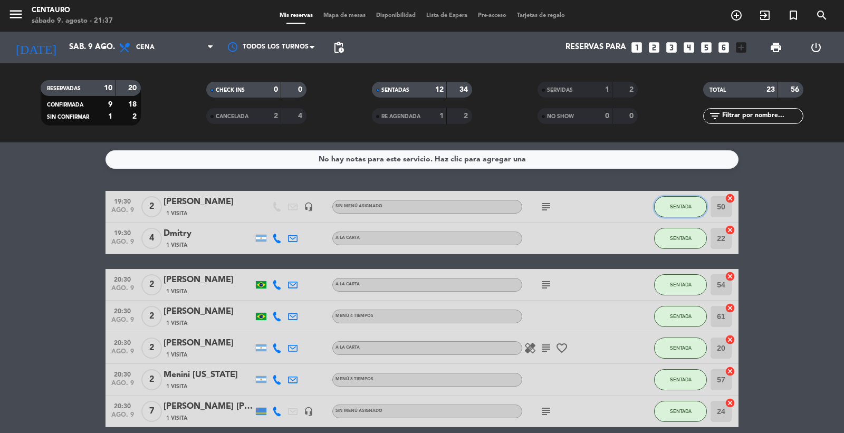
click at [670, 205] on span "SENTADA" at bounding box center [681, 207] width 22 height 6
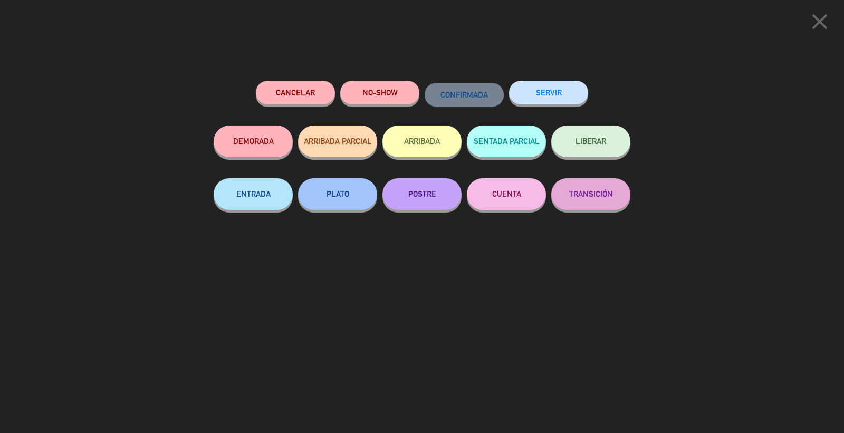
click at [553, 92] on button "SERVIR" at bounding box center [548, 93] width 79 height 24
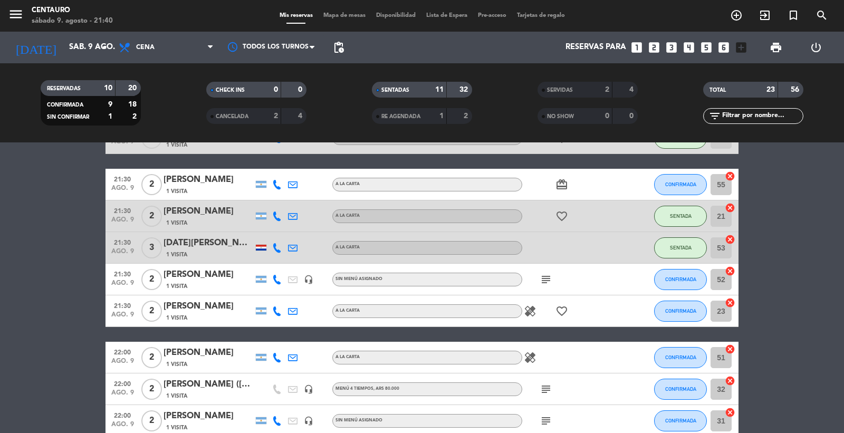
scroll to position [410, 0]
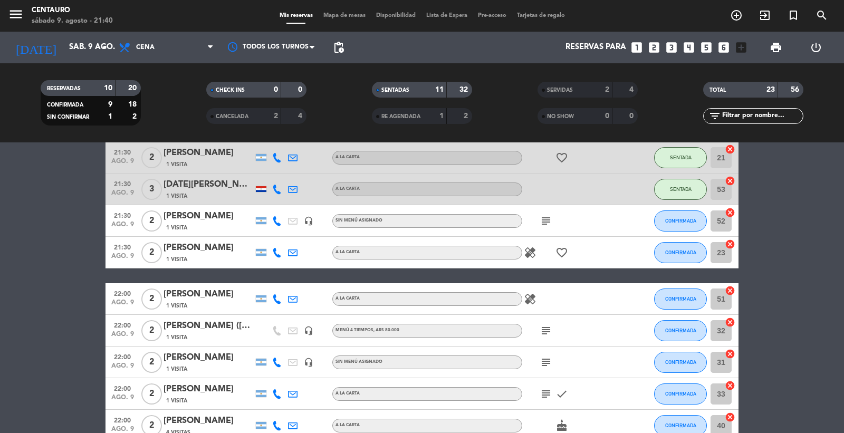
click at [542, 219] on icon "subject" at bounding box center [545, 221] width 13 height 13
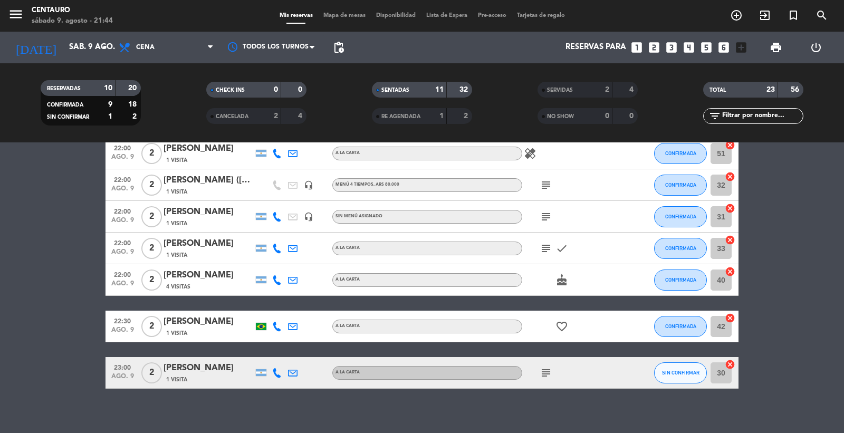
scroll to position [563, 0]
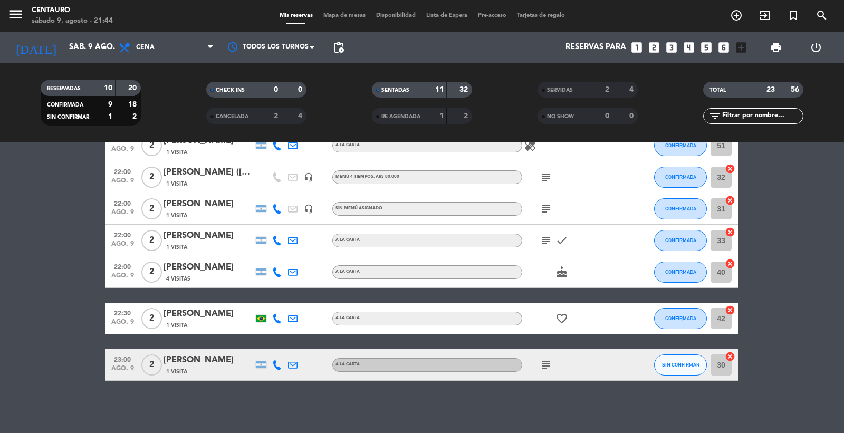
click at [205, 208] on div "[PERSON_NAME]" at bounding box center [208, 204] width 90 height 14
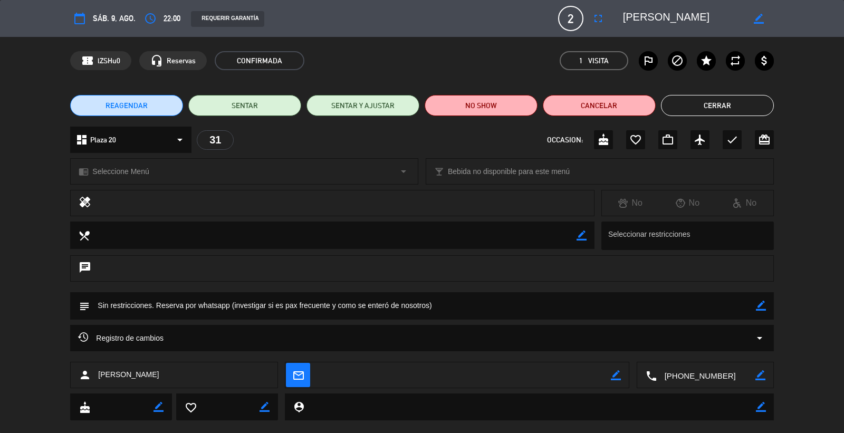
click at [217, 138] on div "31" at bounding box center [215, 140] width 37 height 20
click at [715, 98] on button "Cerrar" at bounding box center [717, 105] width 113 height 21
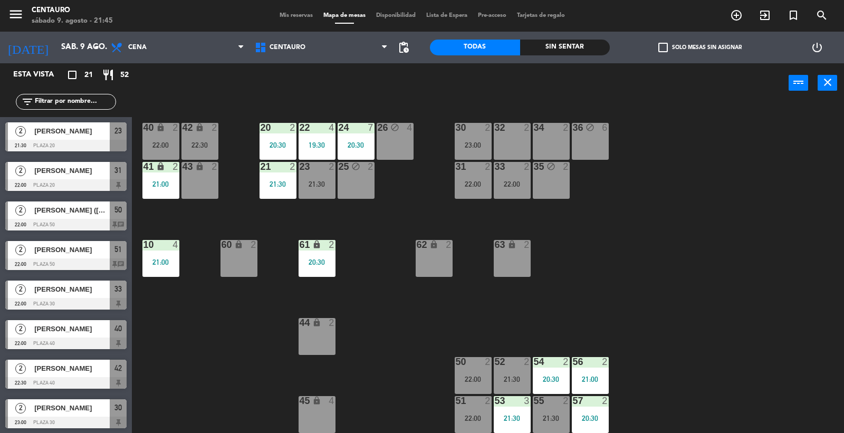
scroll to position [515, 0]
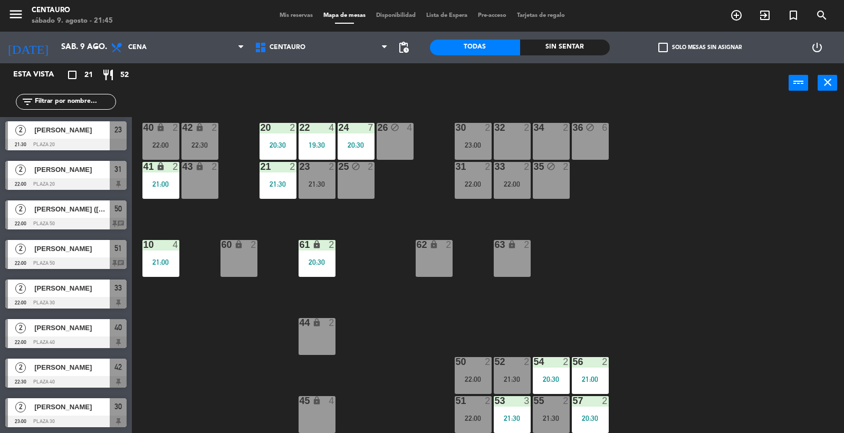
click at [70, 248] on span "[PERSON_NAME]" at bounding box center [71, 248] width 75 height 11
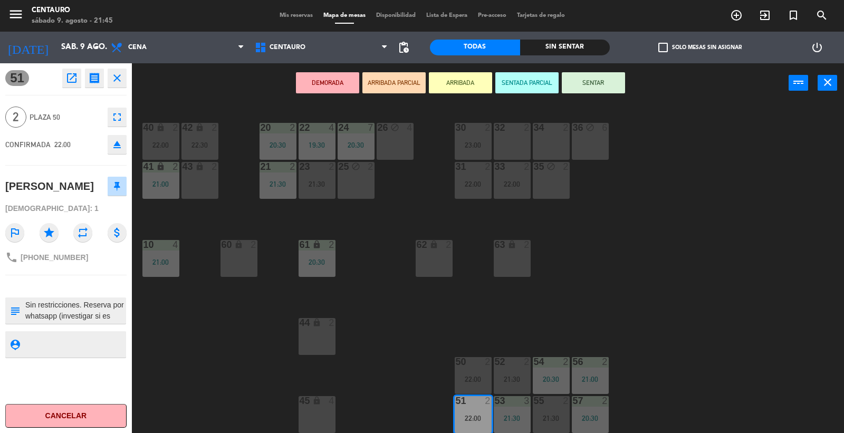
click at [589, 81] on button "SENTAR" at bounding box center [593, 82] width 63 height 21
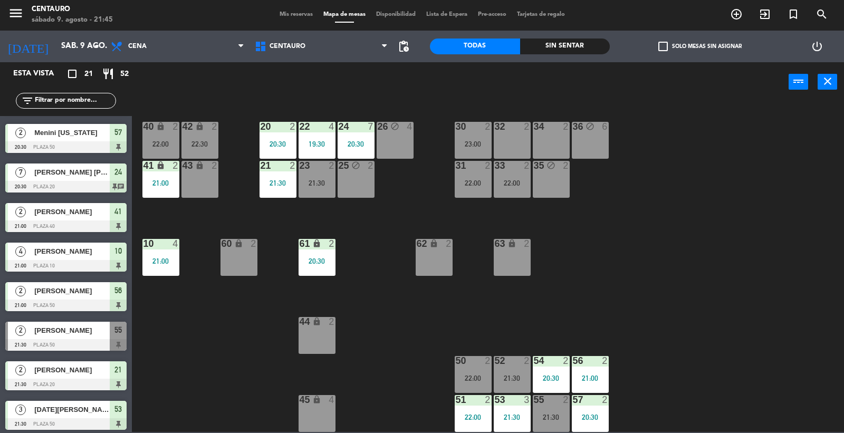
scroll to position [214, 0]
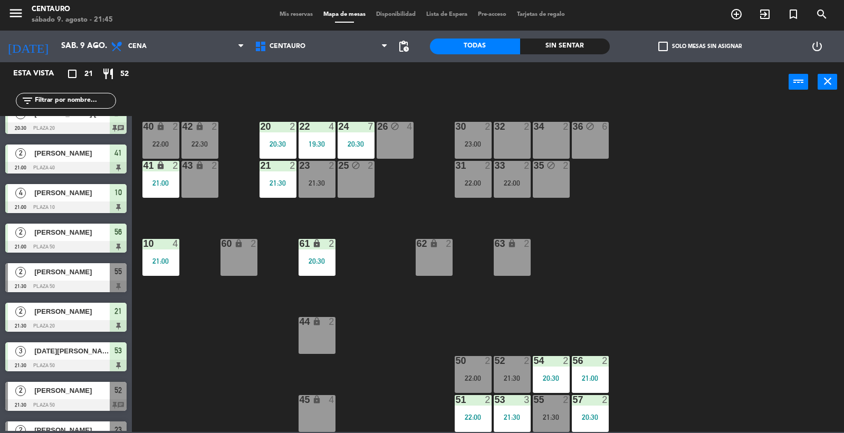
click at [294, 12] on span "Mis reservas" at bounding box center [296, 15] width 44 height 6
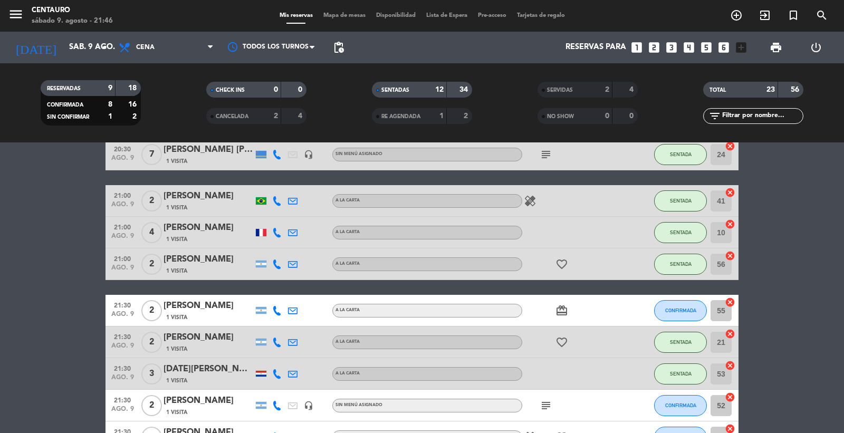
scroll to position [293, 0]
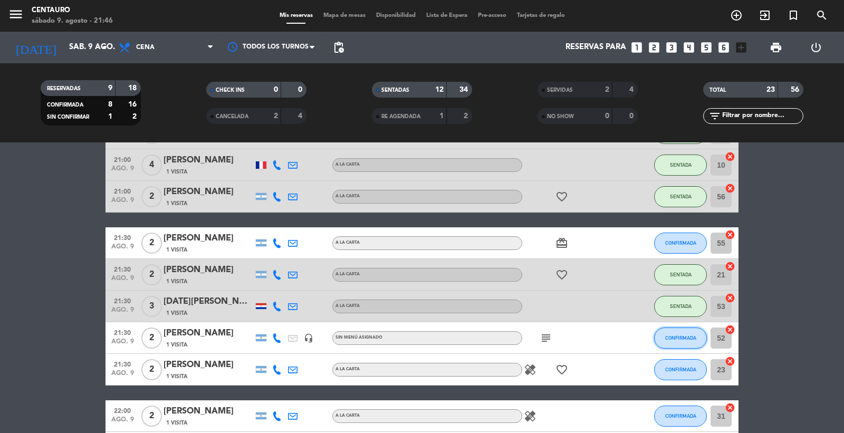
click at [675, 335] on span "CONFIRMADA" at bounding box center [680, 338] width 31 height 6
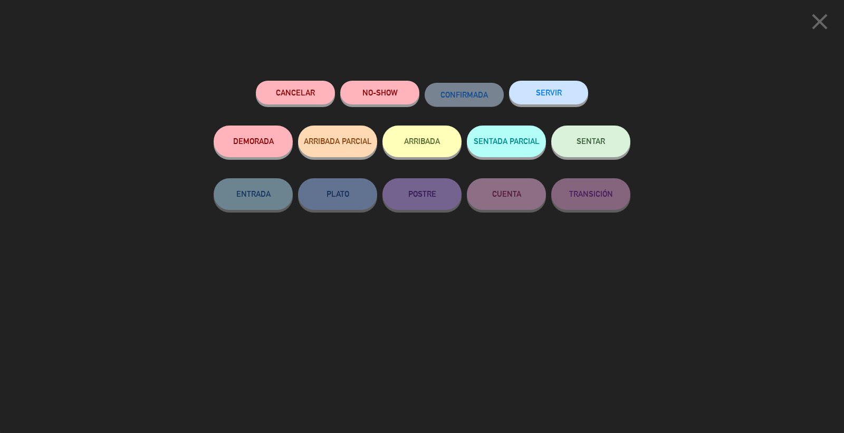
click at [571, 145] on button "SENTAR" at bounding box center [590, 142] width 79 height 32
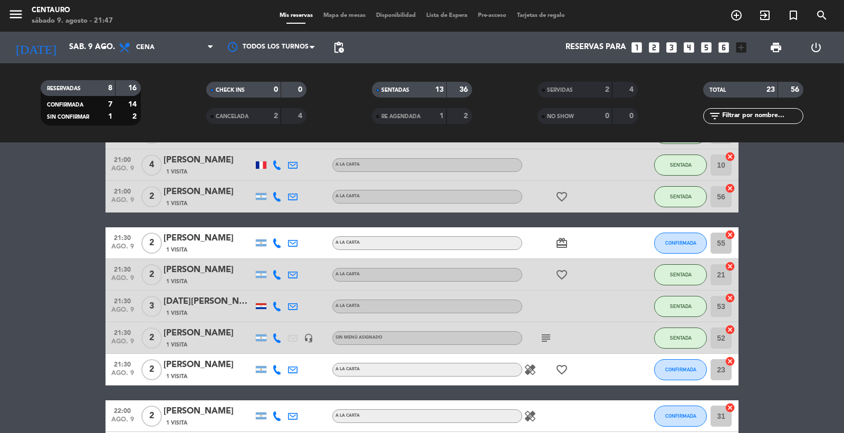
click at [530, 375] on icon "healing" at bounding box center [530, 369] width 13 height 13
click at [565, 365] on icon "favorite_border" at bounding box center [561, 369] width 13 height 13
click at [530, 365] on icon "healing" at bounding box center [530, 369] width 13 height 13
click at [611, 368] on div "healing Sin [PERSON_NAME] favorite_border" at bounding box center [569, 369] width 95 height 31
click at [688, 365] on button "CONFIRMADA" at bounding box center [680, 369] width 53 height 21
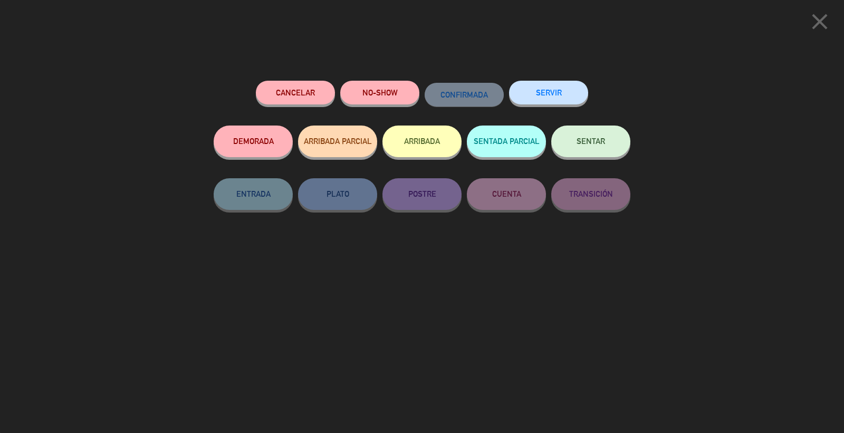
click at [581, 146] on button "SENTAR" at bounding box center [590, 142] width 79 height 32
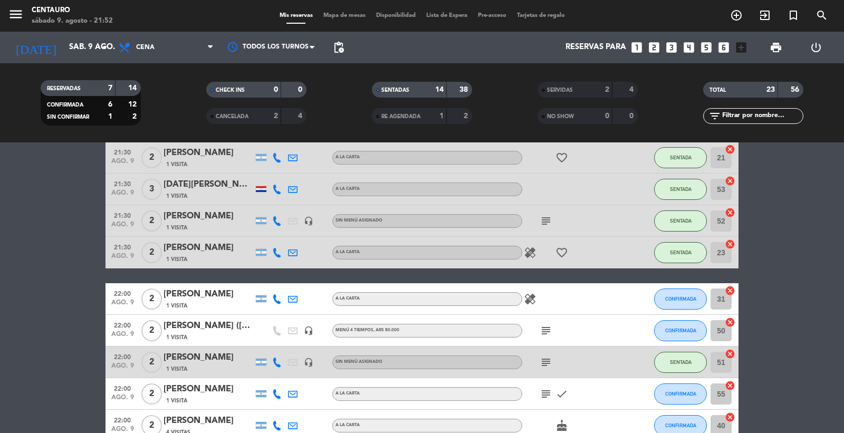
scroll to position [468, 0]
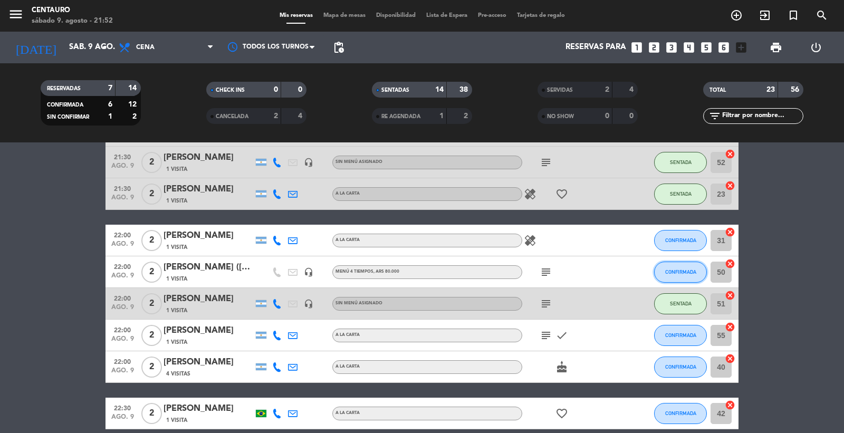
click at [676, 270] on span "CONFIRMADA" at bounding box center [680, 272] width 31 height 6
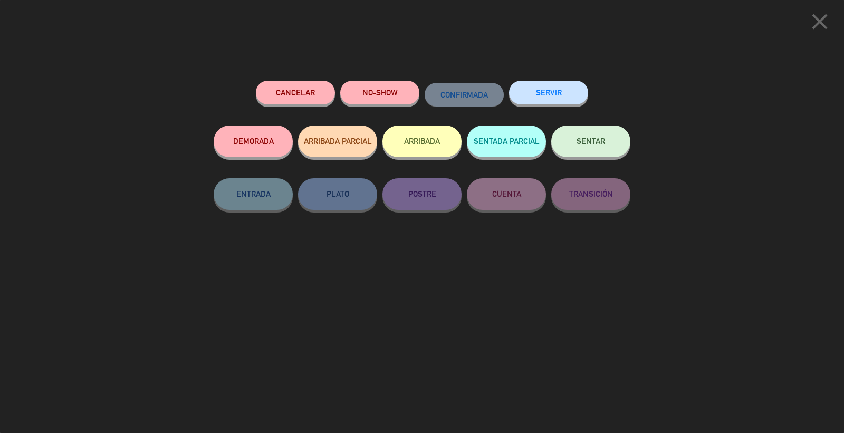
click at [615, 139] on button "SENTAR" at bounding box center [590, 142] width 79 height 32
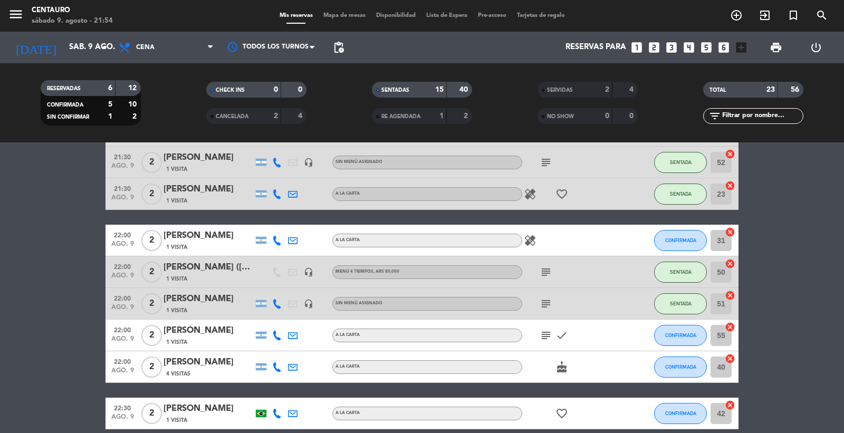
click at [545, 273] on icon "subject" at bounding box center [545, 272] width 13 height 13
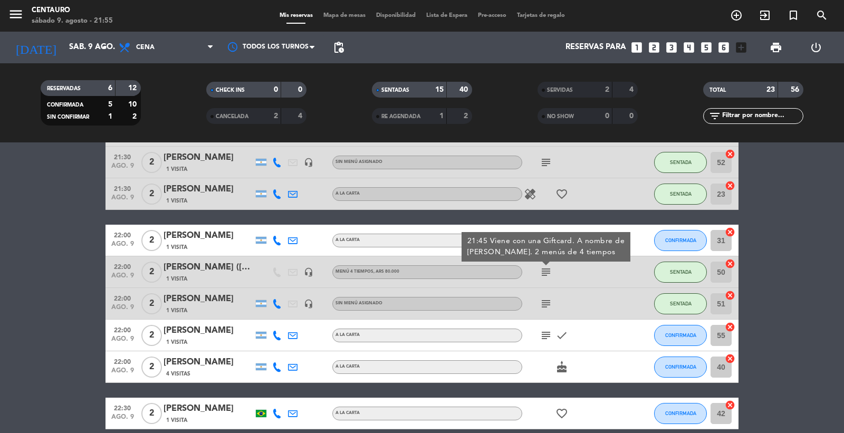
click at [782, 299] on bookings-row "19:30 ago. 9 4 Dmitry 1 Visita A LA CARTA SENTADA 22 cancel 20:30 ago. 9 2 [PER…" at bounding box center [422, 99] width 844 height 753
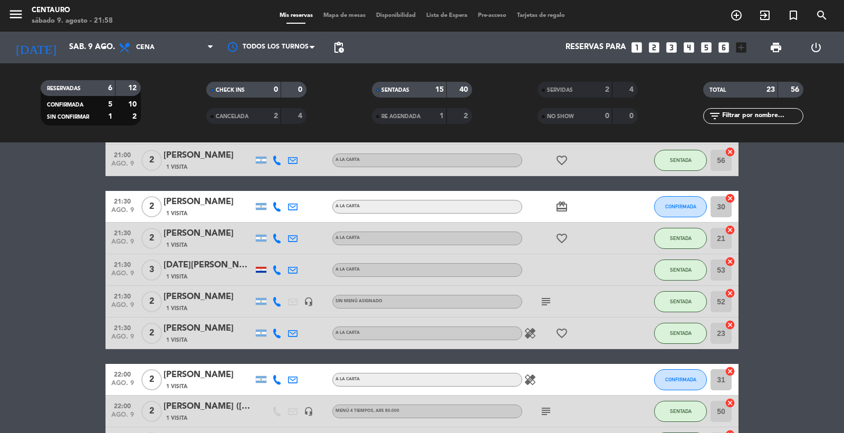
scroll to position [271, 0]
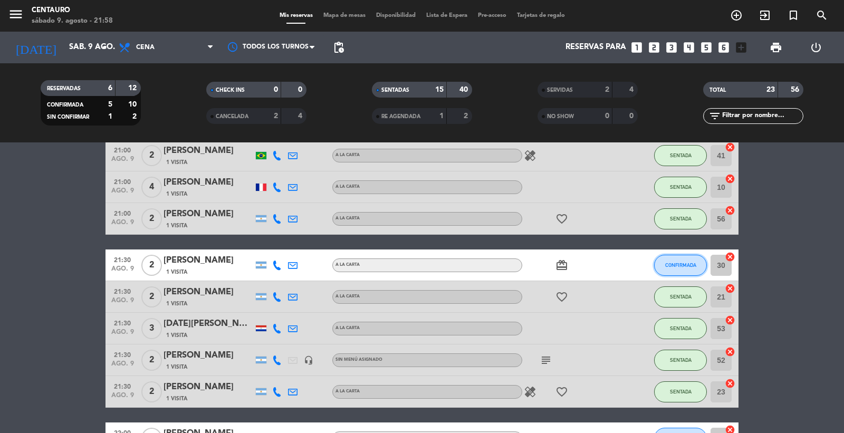
click at [682, 267] on span "CONFIRMADA" at bounding box center [680, 265] width 31 height 6
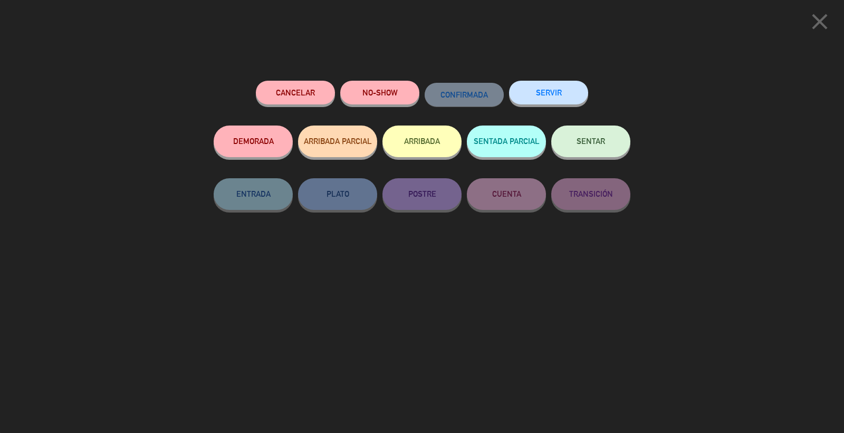
click at [573, 149] on button "SENTAR" at bounding box center [590, 142] width 79 height 32
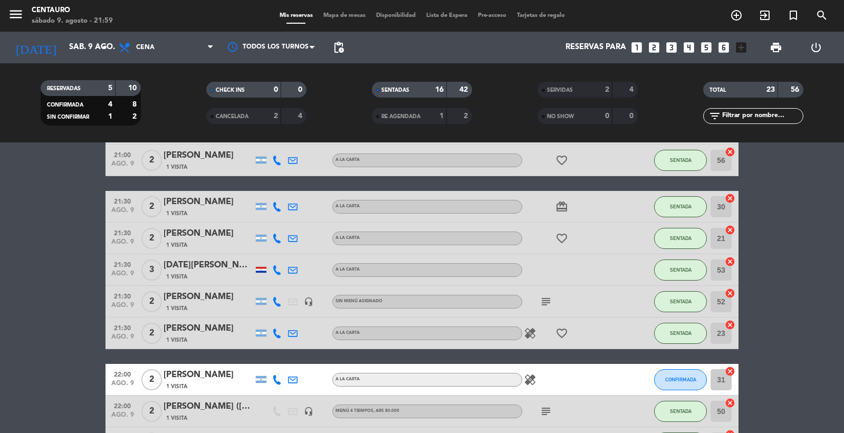
scroll to position [388, 0]
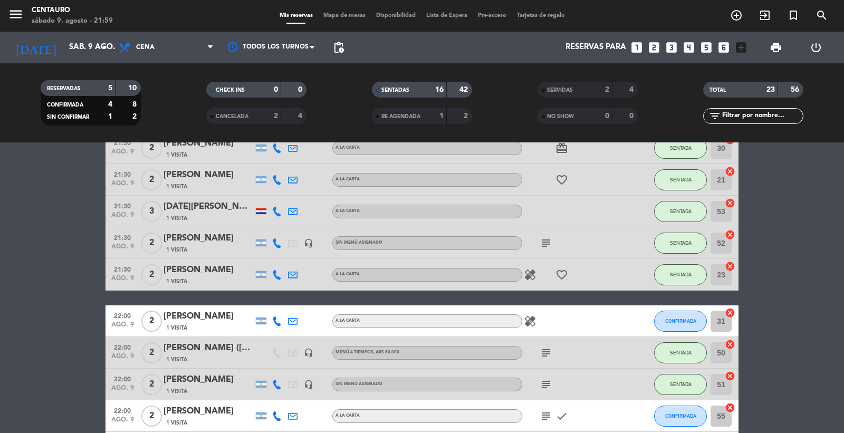
click at [529, 320] on icon "healing" at bounding box center [530, 321] width 13 height 13
click at [673, 319] on span "CONFIRMADA" at bounding box center [680, 321] width 31 height 6
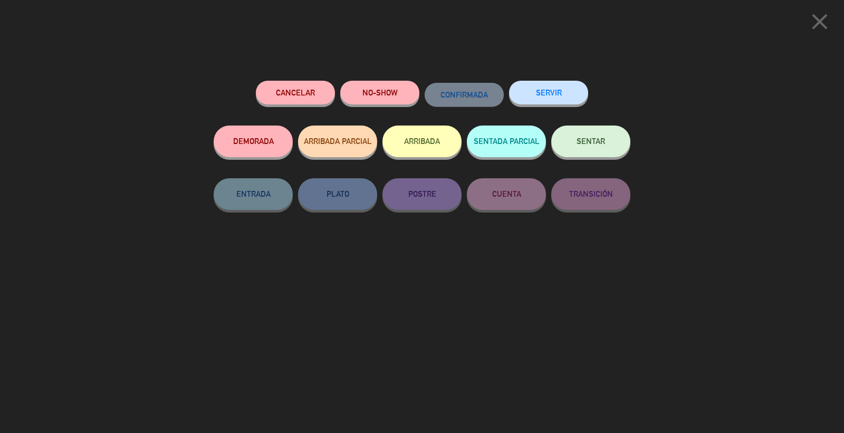
click at [594, 141] on span "SENTAR" at bounding box center [590, 141] width 28 height 9
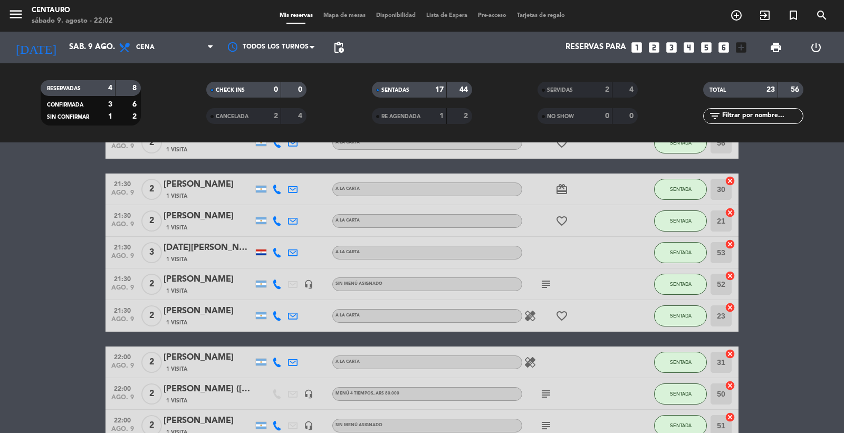
scroll to position [329, 0]
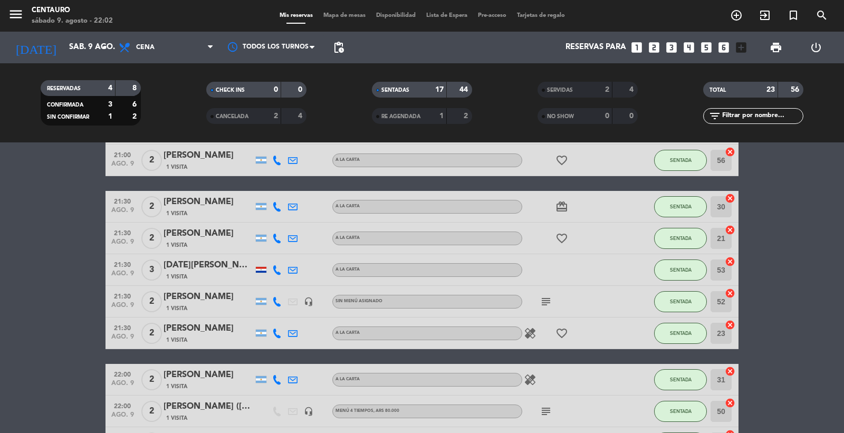
click at [325, 11] on div "Mis reservas Mapa de mesas Disponibilidad Lista de Espera Pre-acceso Tarjetas d…" at bounding box center [422, 15] width 296 height 9
click at [330, 14] on span "Mapa de mesas" at bounding box center [344, 16] width 53 height 6
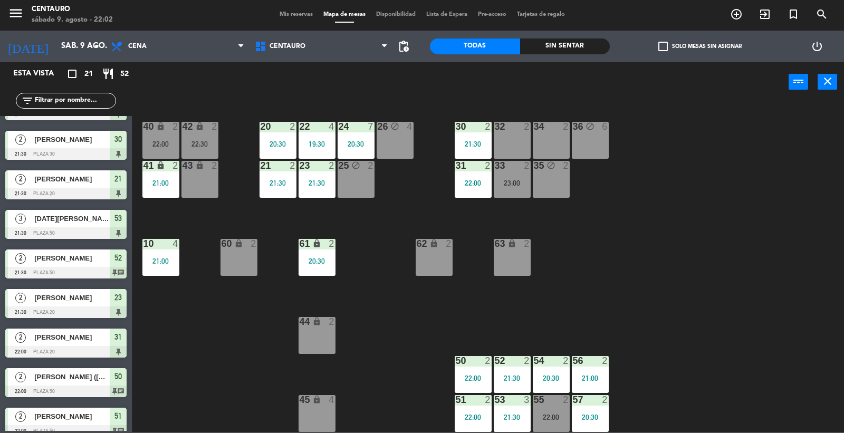
scroll to position [351, 0]
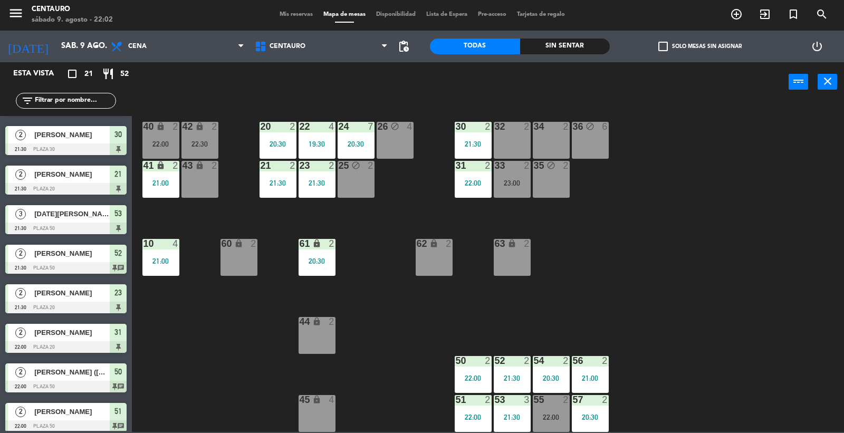
click at [80, 330] on span "[PERSON_NAME]" at bounding box center [71, 332] width 75 height 11
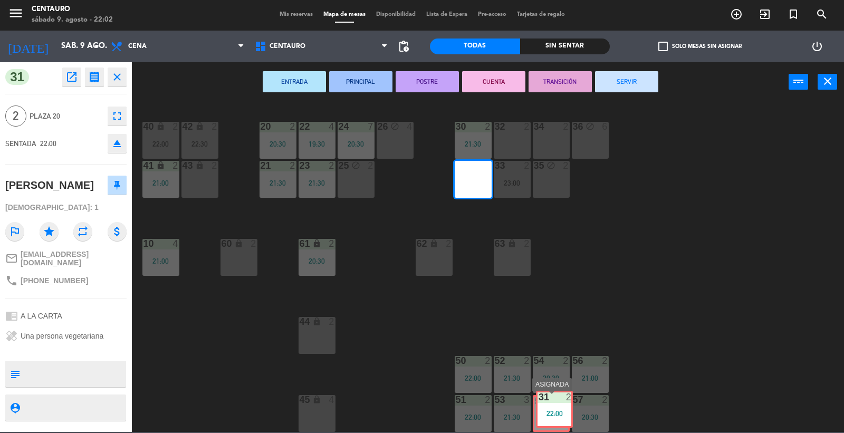
drag, startPoint x: 470, startPoint y: 185, endPoint x: 552, endPoint y: 415, distance: 244.5
click at [552, 415] on div "20 2 20:30 22 4 19:30 24 7 20:30 26 block 4 40 lock 2 22:00 42 lock 2 22:30 30 …" at bounding box center [492, 268] width 704 height 330
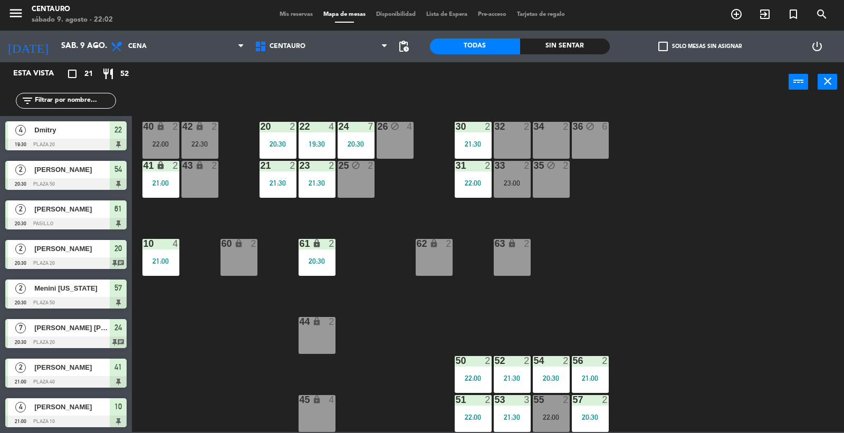
scroll to position [18, 0]
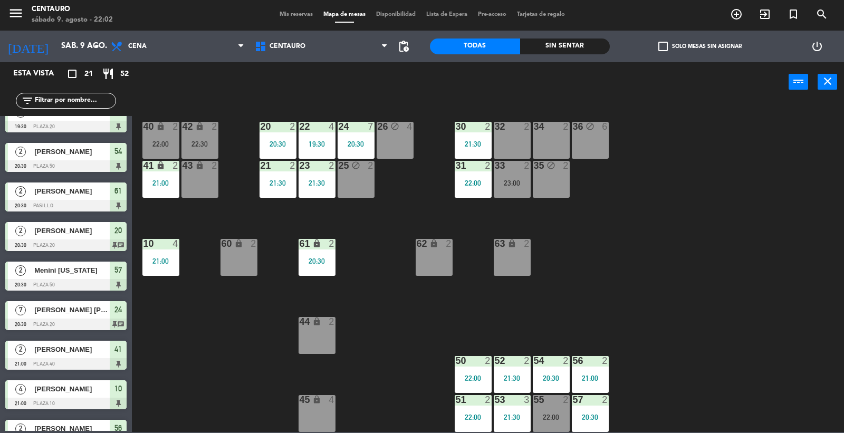
click at [471, 181] on div "22:00" at bounding box center [473, 182] width 37 height 7
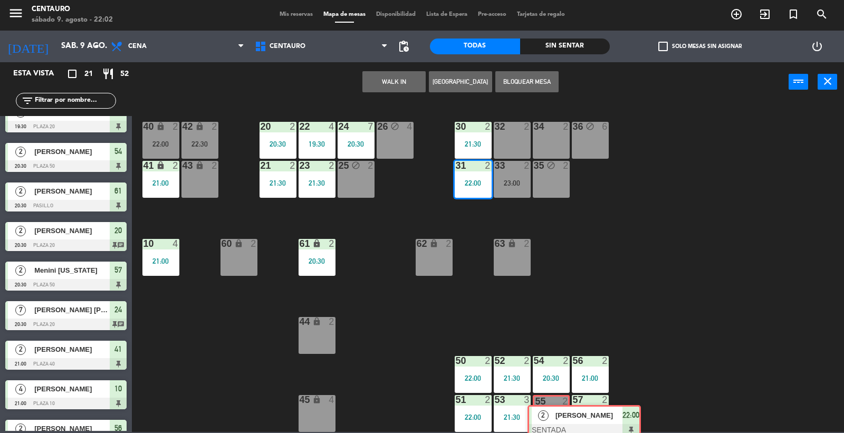
drag, startPoint x: 486, startPoint y: 210, endPoint x: 557, endPoint y: 408, distance: 210.5
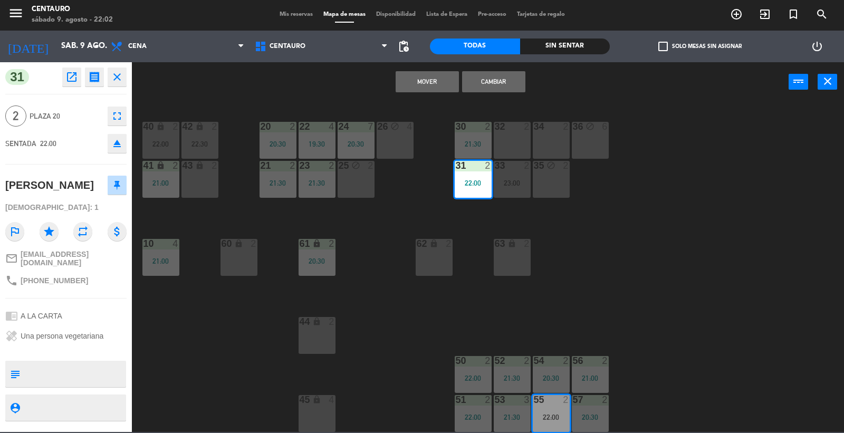
click at [438, 79] on button "Mover" at bounding box center [427, 81] width 63 height 21
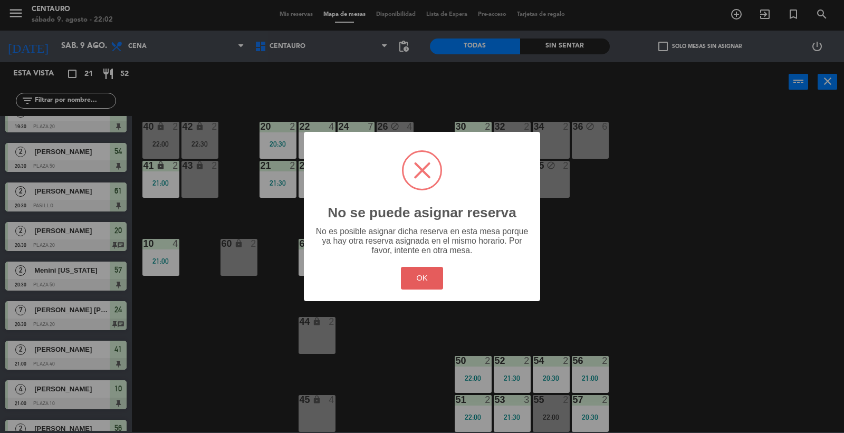
click at [425, 276] on button "OK" at bounding box center [422, 278] width 43 height 23
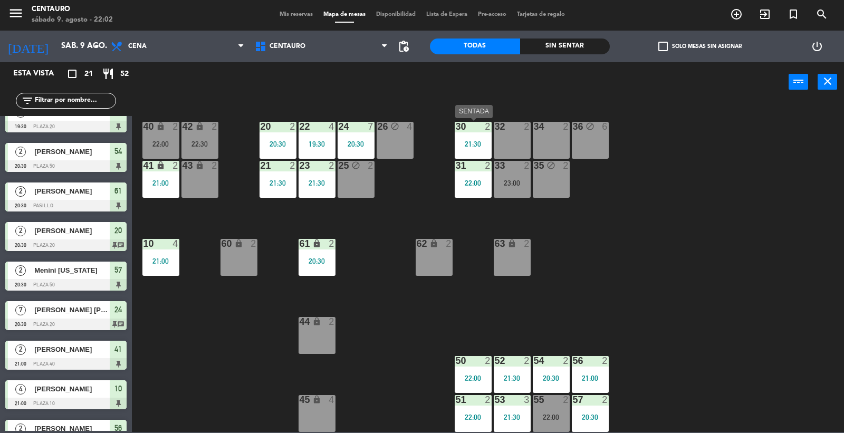
click at [471, 140] on div "21:30" at bounding box center [473, 143] width 37 height 7
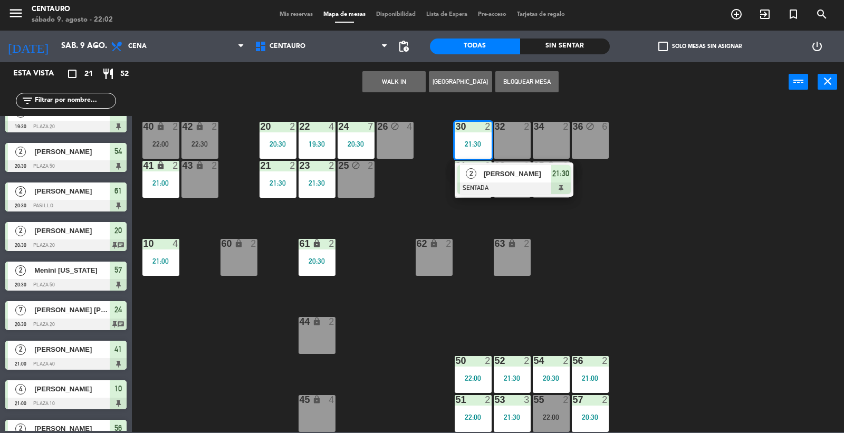
drag, startPoint x: 398, startPoint y: 199, endPoint x: 458, endPoint y: 188, distance: 60.5
click at [402, 199] on div "20 2 20:30 22 4 19:30 24 7 20:30 26 block 4 40 lock 2 22:00 42 lock 2 22:30 30 …" at bounding box center [492, 268] width 704 height 330
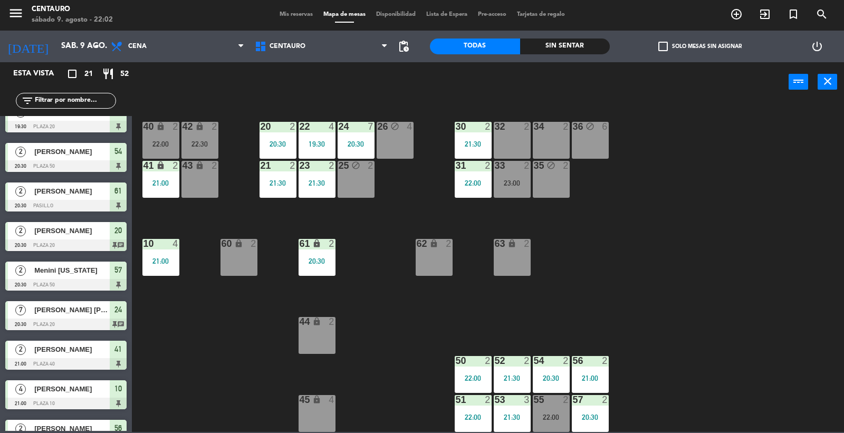
click at [469, 180] on div "22:00" at bounding box center [473, 182] width 37 height 7
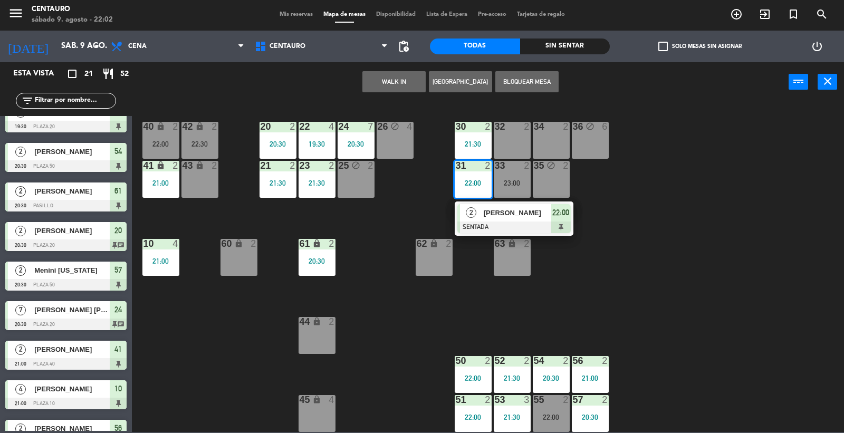
drag, startPoint x: 714, startPoint y: 210, endPoint x: 610, endPoint y: 273, distance: 121.6
click at [713, 211] on div "20 2 20:30 22 4 19:30 24 7 20:30 26 block 4 40 lock 2 22:00 42 lock 2 22:30 30 …" at bounding box center [492, 268] width 704 height 330
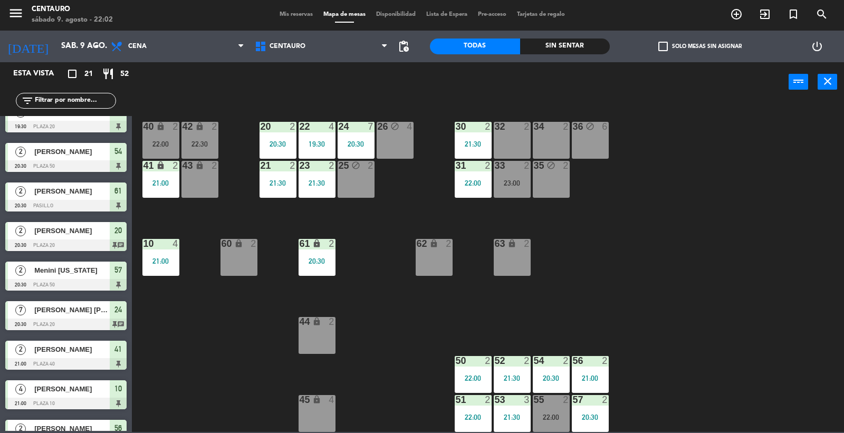
click at [551, 423] on div "55 2 22:00" at bounding box center [551, 413] width 37 height 37
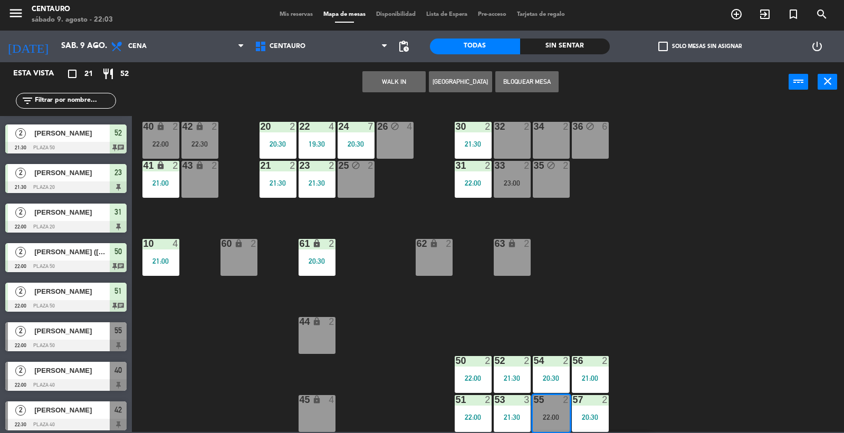
scroll to position [515, 0]
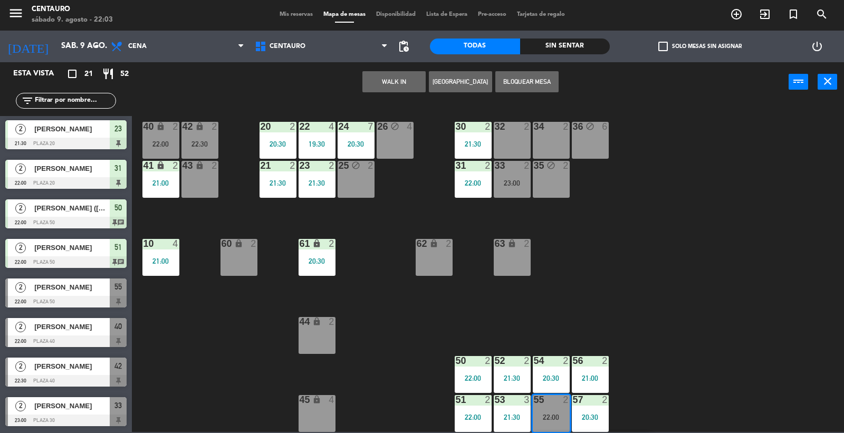
click at [68, 283] on span "[PERSON_NAME]" at bounding box center [71, 287] width 75 height 11
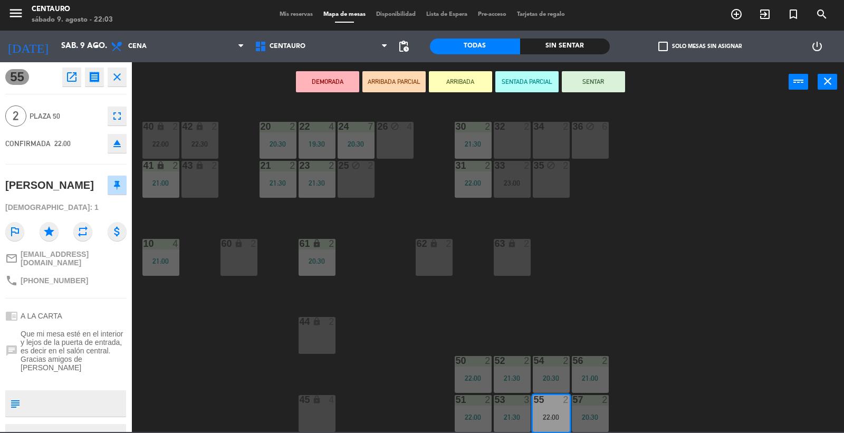
click at [759, 333] on div "20 2 20:30 22 4 19:30 24 7 20:30 26 block 4 40 lock 2 22:00 42 lock 2 22:30 30 …" at bounding box center [492, 268] width 704 height 330
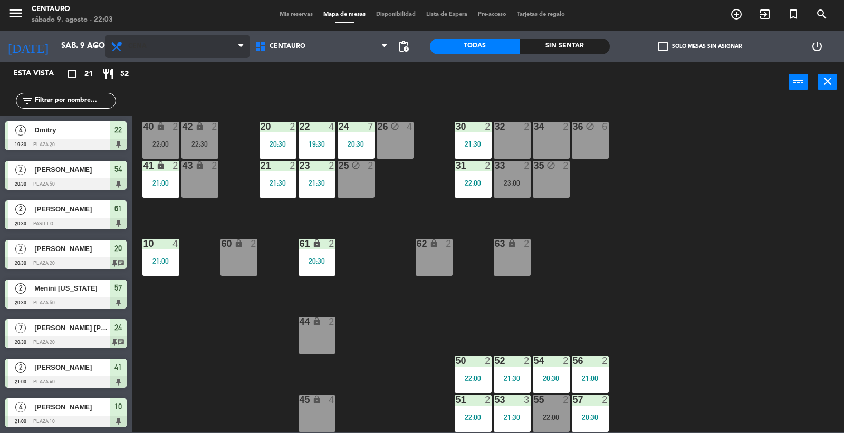
scroll to position [137, 0]
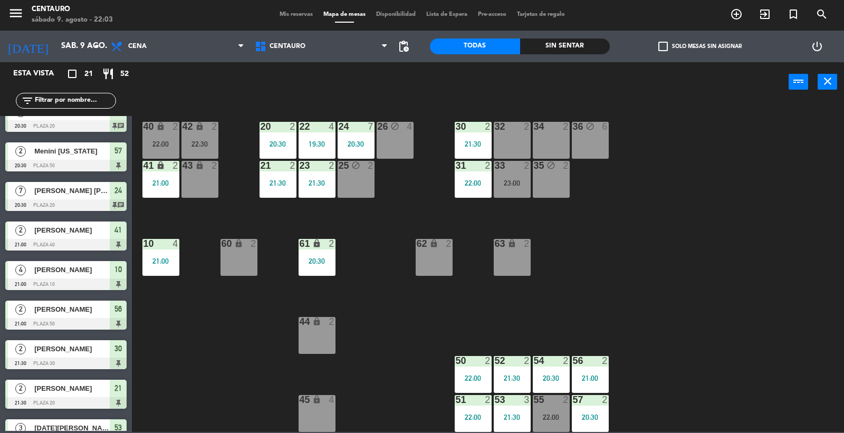
click at [289, 18] on div "Mis reservas Mapa de mesas Disponibilidad Lista de Espera Pre-acceso Tarjetas d…" at bounding box center [422, 14] width 296 height 9
click at [288, 10] on div "Mis reservas Mapa de mesas Disponibilidad Lista de Espera Pre-acceso Tarjetas d…" at bounding box center [422, 14] width 296 height 9
click at [294, 12] on span "Mis reservas" at bounding box center [296, 15] width 44 height 6
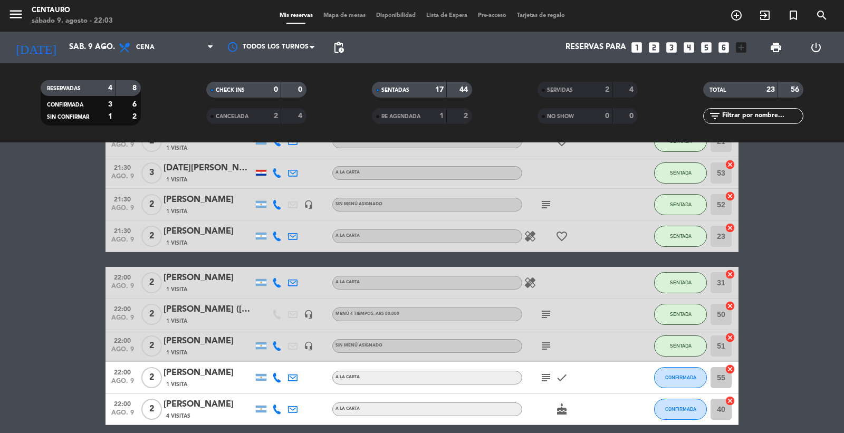
scroll to position [446, 0]
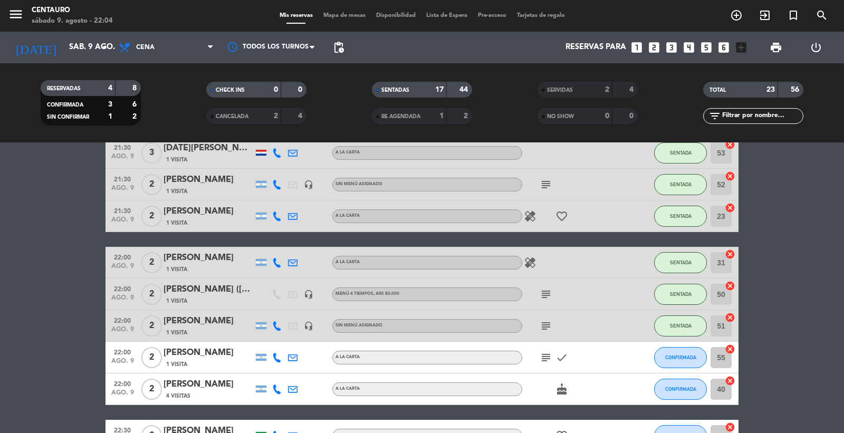
click at [545, 356] on icon "subject" at bounding box center [545, 357] width 13 height 13
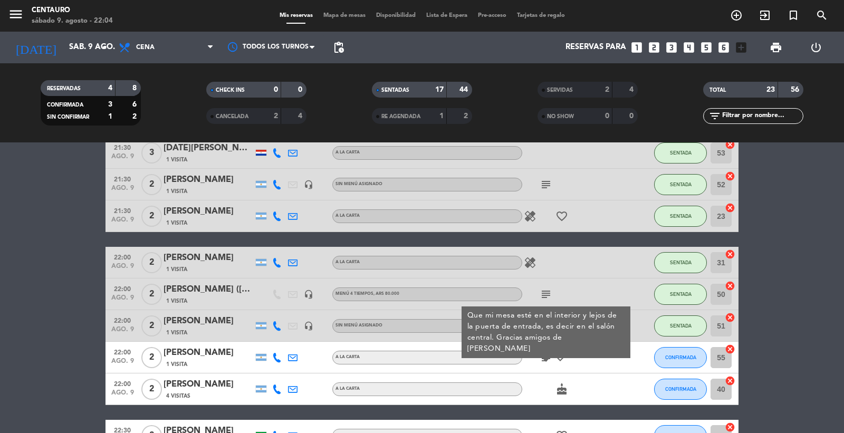
click at [594, 352] on div "subject Que mi mesa esté en el interior y lejos de la puerta de entrada, es dec…" at bounding box center [569, 357] width 95 height 31
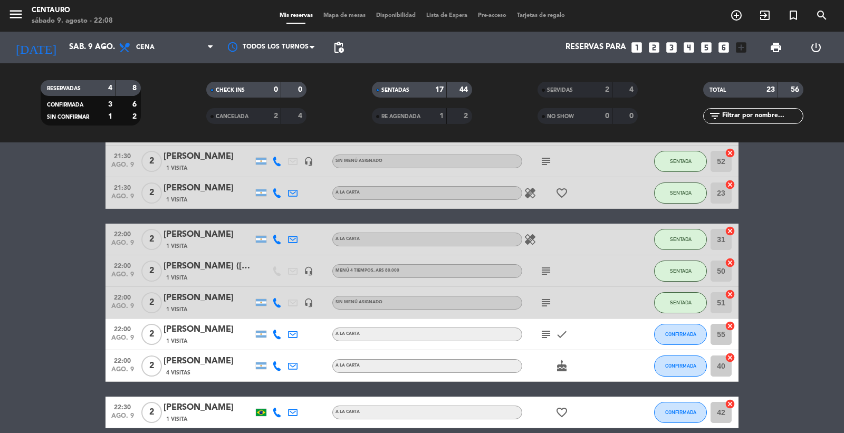
scroll to position [505, 0]
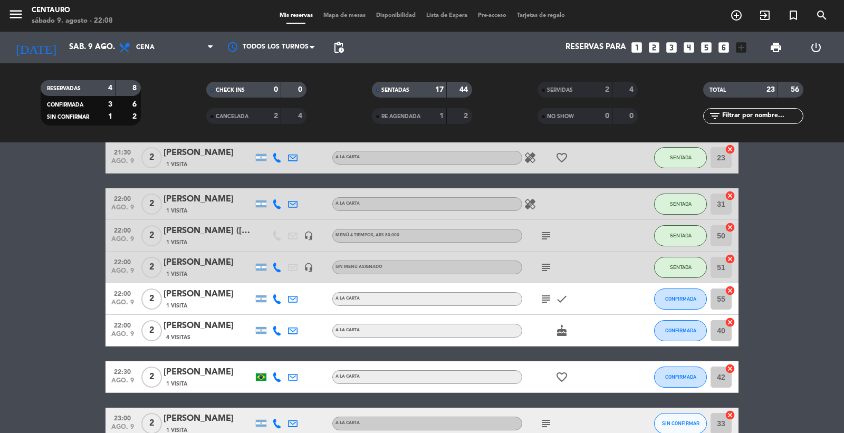
click at [544, 298] on icon "subject" at bounding box center [545, 299] width 13 height 13
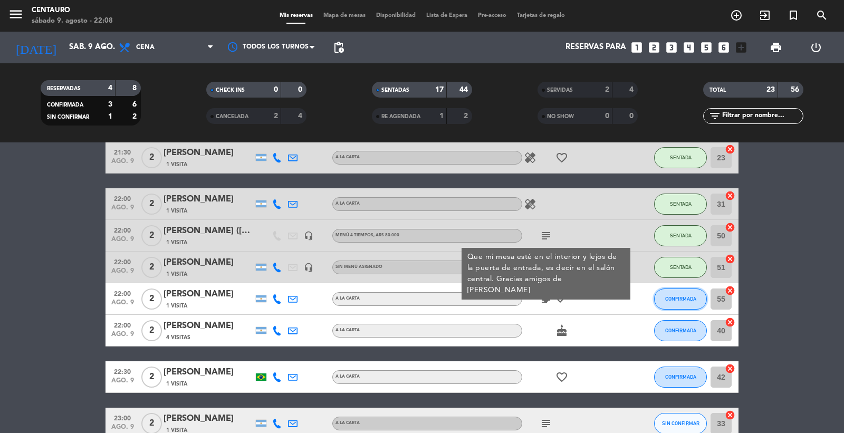
click at [673, 297] on span "CONFIRMADA" at bounding box center [680, 299] width 31 height 6
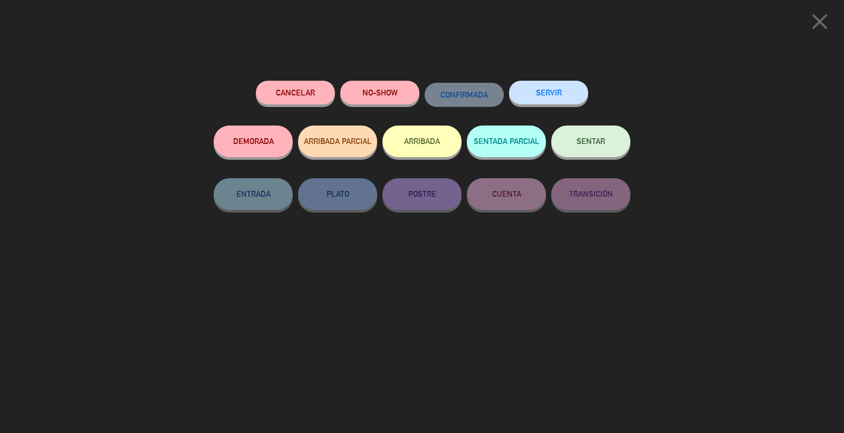
click at [583, 145] on span "SENTAR" at bounding box center [590, 141] width 28 height 9
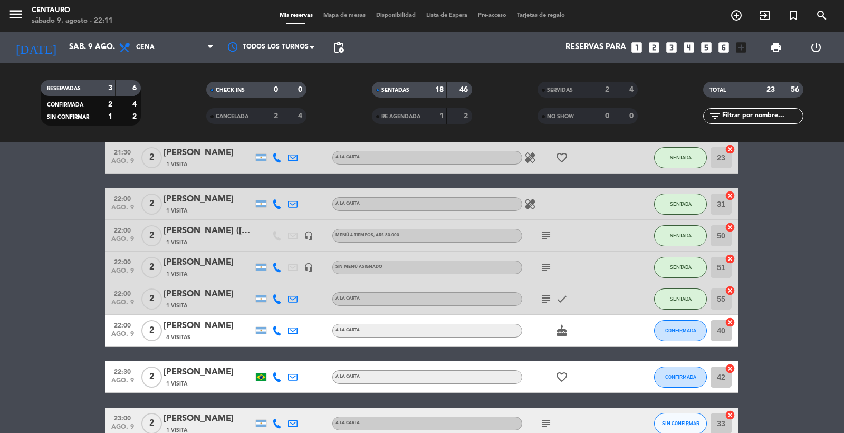
click at [342, 13] on span "Mapa de mesas" at bounding box center [344, 16] width 53 height 6
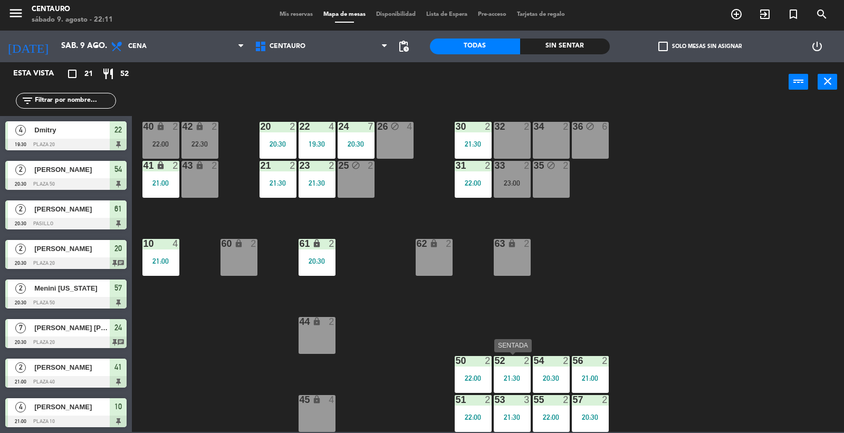
click at [523, 375] on div "21:30" at bounding box center [512, 377] width 37 height 7
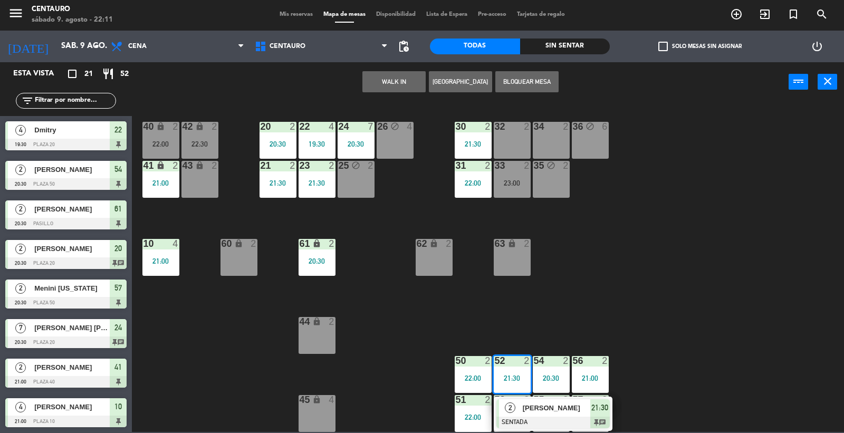
drag, startPoint x: 700, startPoint y: 313, endPoint x: 631, endPoint y: 311, distance: 69.6
click at [660, 313] on div "20 2 20:30 22 4 19:30 24 7 20:30 26 block 4 40 lock 2 22:00 42 lock 2 22:30 30 …" at bounding box center [492, 268] width 704 height 330
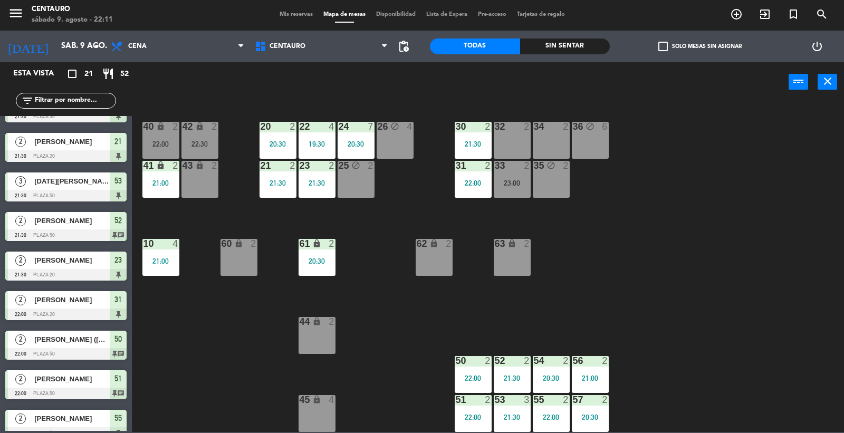
scroll to position [410, 0]
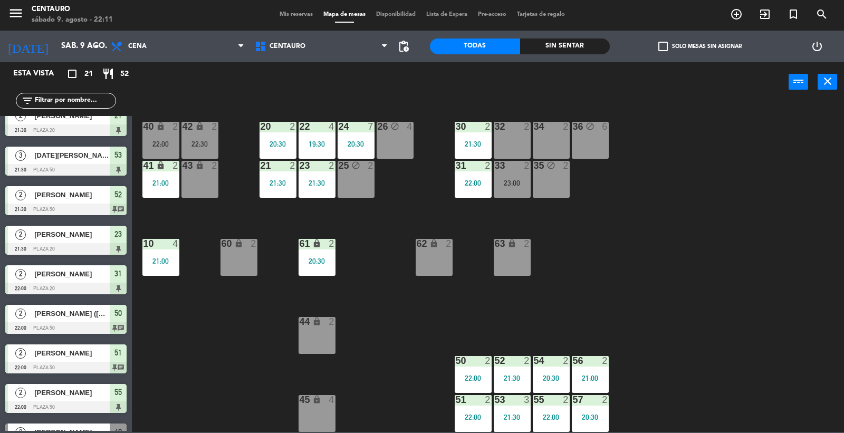
click at [73, 389] on span "[PERSON_NAME]" at bounding box center [71, 392] width 75 height 11
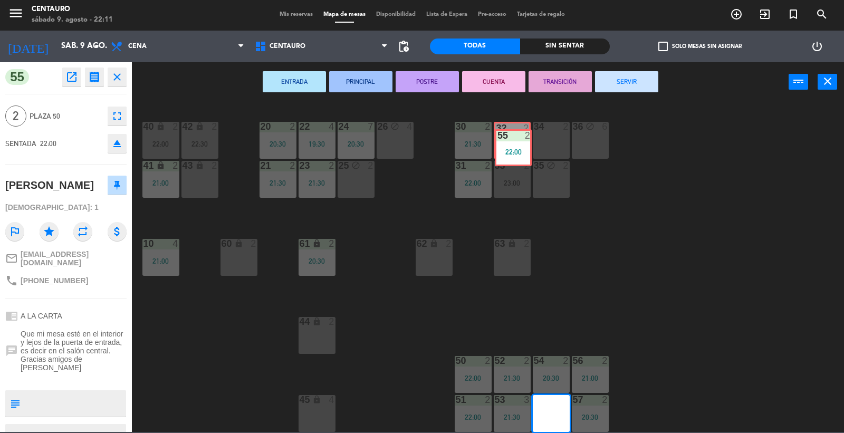
drag, startPoint x: 550, startPoint y: 409, endPoint x: 513, endPoint y: 143, distance: 267.9
click at [513, 143] on div "20 2 20:30 22 4 19:30 24 7 20:30 26 block 4 40 lock 2 22:00 42 lock 2 22:30 30 …" at bounding box center [492, 268] width 704 height 330
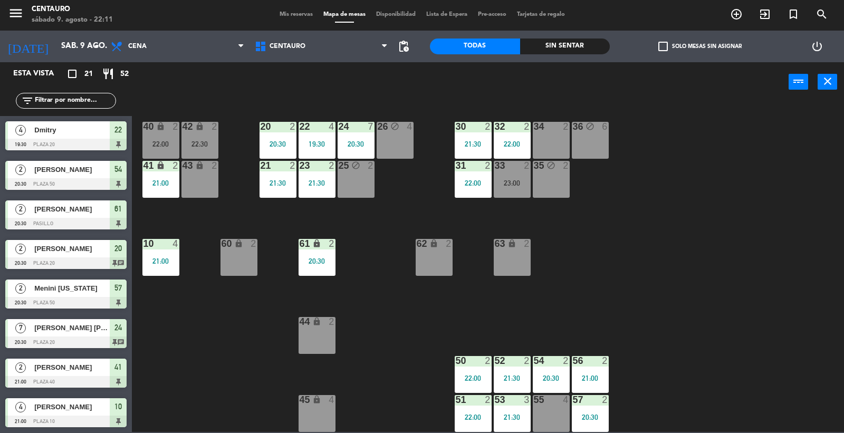
scroll to position [137, 0]
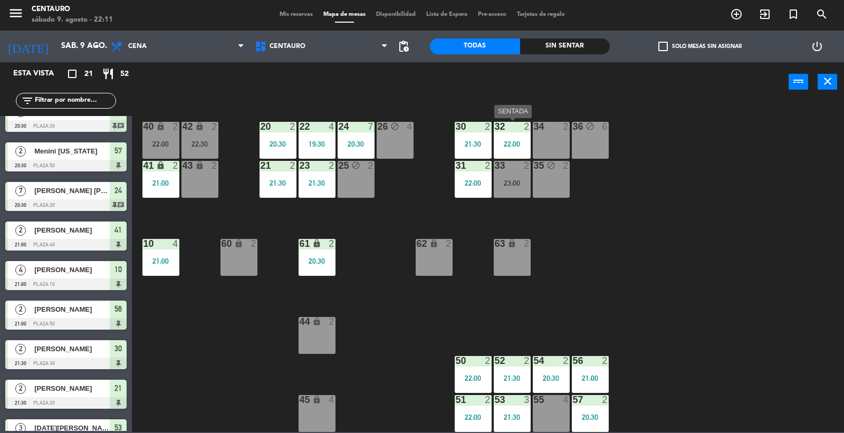
click at [506, 135] on div "32 2 22:00" at bounding box center [512, 140] width 37 height 37
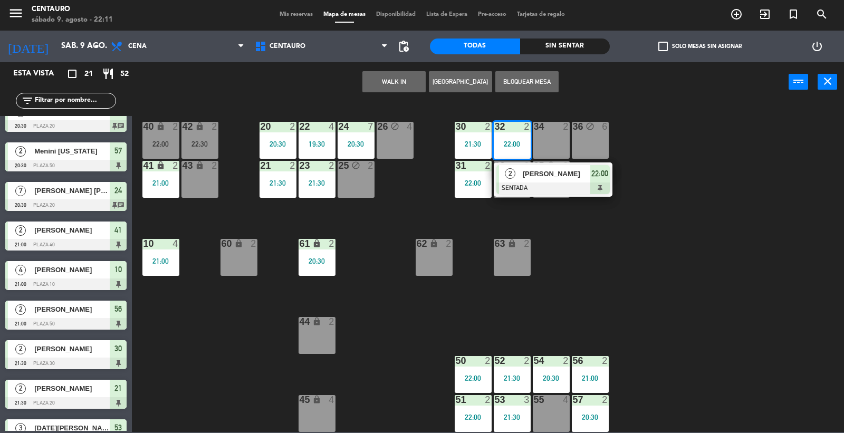
click at [657, 218] on div "20 2 20:30 22 4 19:30 24 7 20:30 26 block 4 40 lock 2 22:00 42 lock 2 22:30 30 …" at bounding box center [492, 268] width 704 height 330
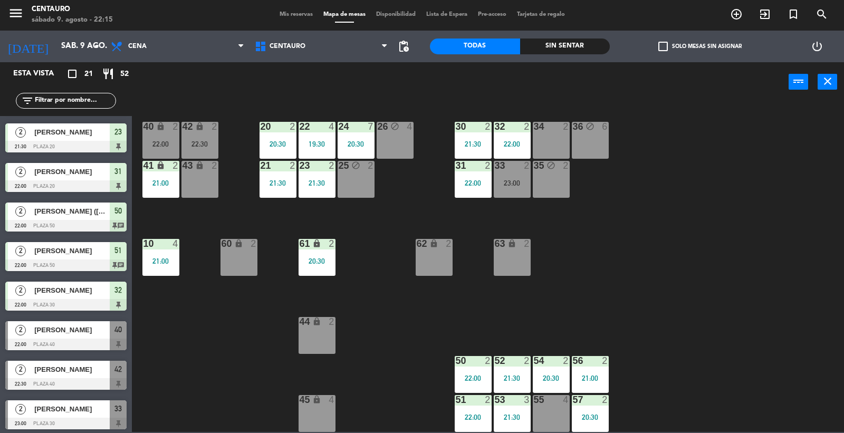
scroll to position [515, 0]
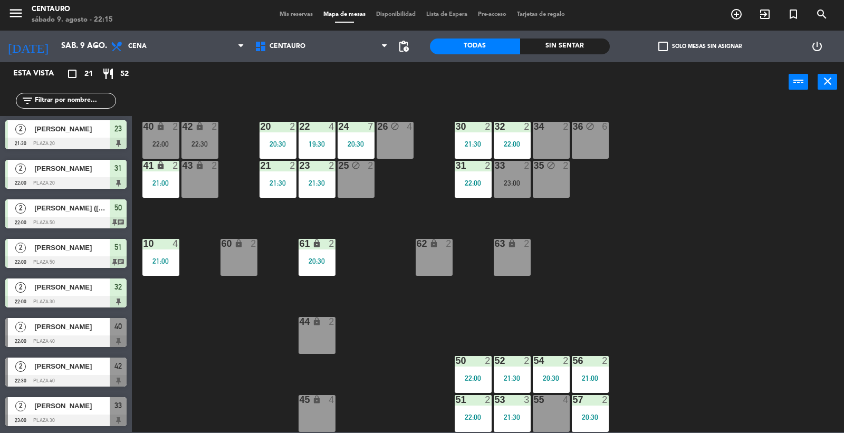
click at [301, 14] on span "Mis reservas" at bounding box center [296, 15] width 44 height 6
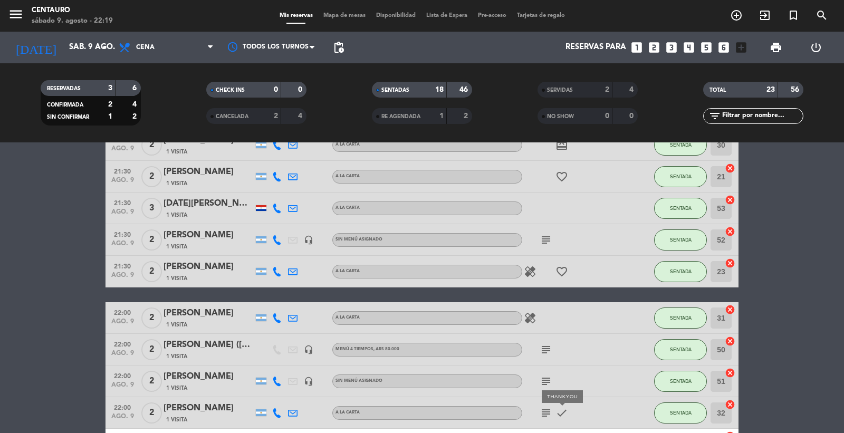
scroll to position [388, 0]
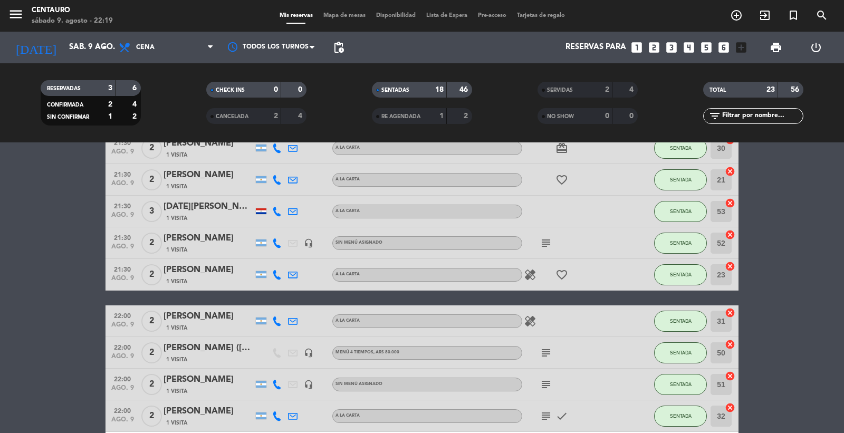
click at [529, 273] on icon "healing" at bounding box center [530, 274] width 13 height 13
click at [561, 272] on icon "favorite_border" at bounding box center [561, 274] width 13 height 13
click at [587, 275] on div "healing favorite_border ANIVERSARIO" at bounding box center [569, 274] width 95 height 31
click at [530, 271] on icon "healing" at bounding box center [530, 274] width 13 height 13
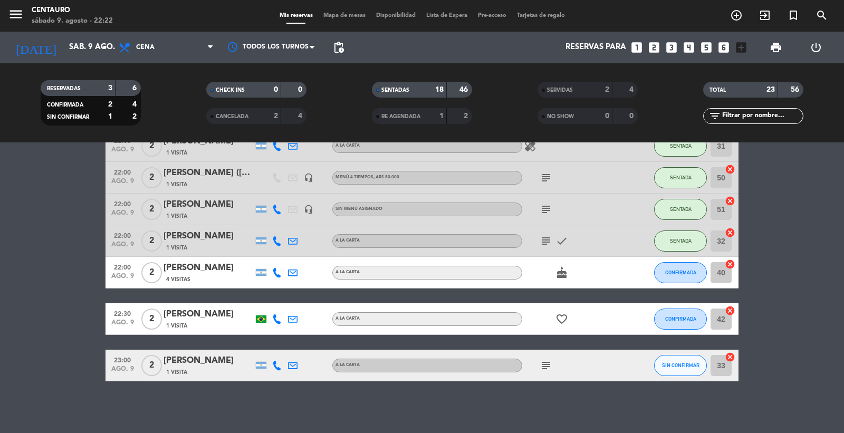
scroll to position [563, 0]
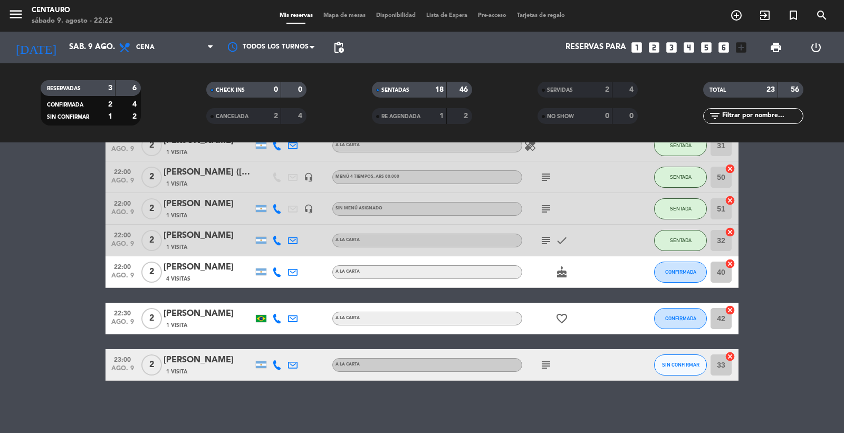
click at [558, 316] on icon "favorite_border" at bounding box center [561, 318] width 13 height 13
click at [545, 363] on icon "subject" at bounding box center [545, 365] width 13 height 13
drag, startPoint x: 157, startPoint y: 402, endPoint x: 130, endPoint y: 402, distance: 26.9
click at [150, 402] on div "No hay notas para este servicio. Haz clic para agregar una 19:30 ago. 9 4 Dmitr…" at bounding box center [422, 287] width 844 height 291
click at [565, 275] on icon "cake" at bounding box center [561, 272] width 13 height 13
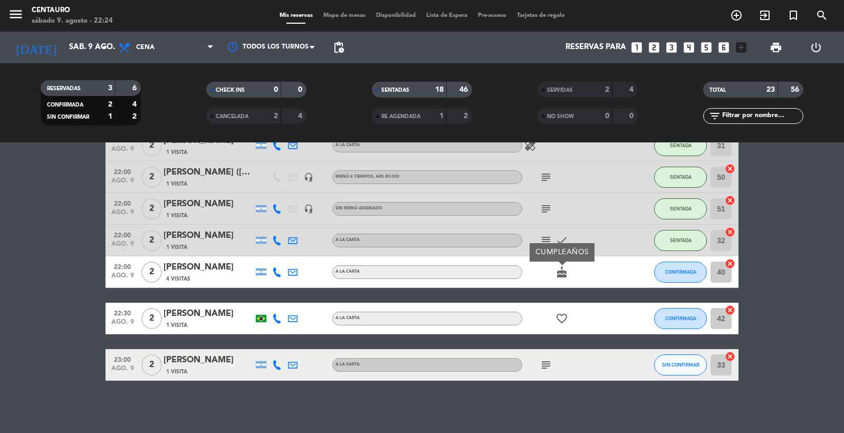
drag, startPoint x: 588, startPoint y: 271, endPoint x: 553, endPoint y: 242, distance: 46.1
click at [587, 271] on div "cake CUMPLEAÑOS" at bounding box center [569, 271] width 95 height 31
click at [543, 236] on icon "subject" at bounding box center [545, 240] width 13 height 13
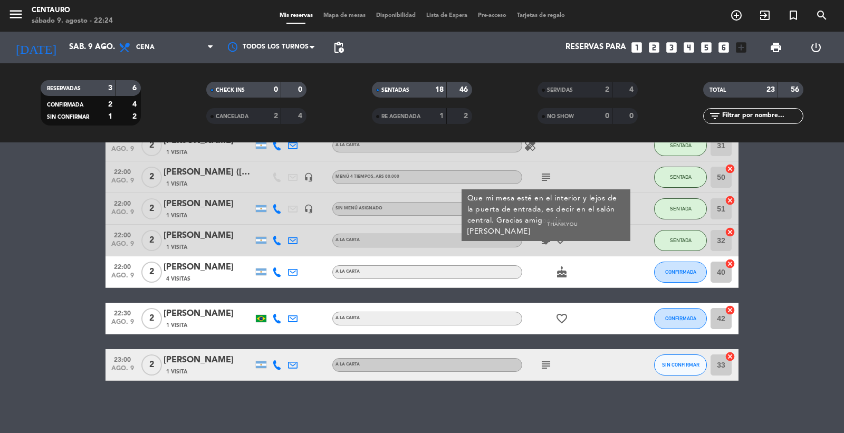
click at [563, 236] on icon "check" at bounding box center [561, 240] width 13 height 13
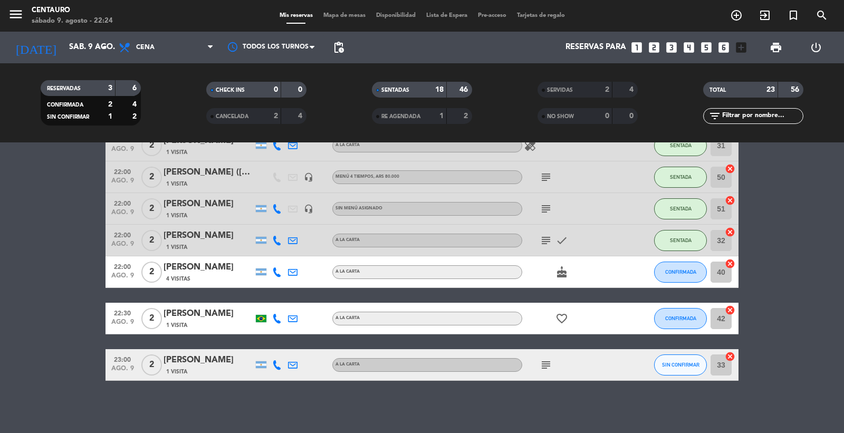
click at [563, 236] on icon "check" at bounding box center [561, 240] width 13 height 13
click at [558, 269] on icon "cake" at bounding box center [561, 272] width 13 height 13
click at [586, 269] on div "cake CUMPLEAÑOS" at bounding box center [569, 271] width 95 height 31
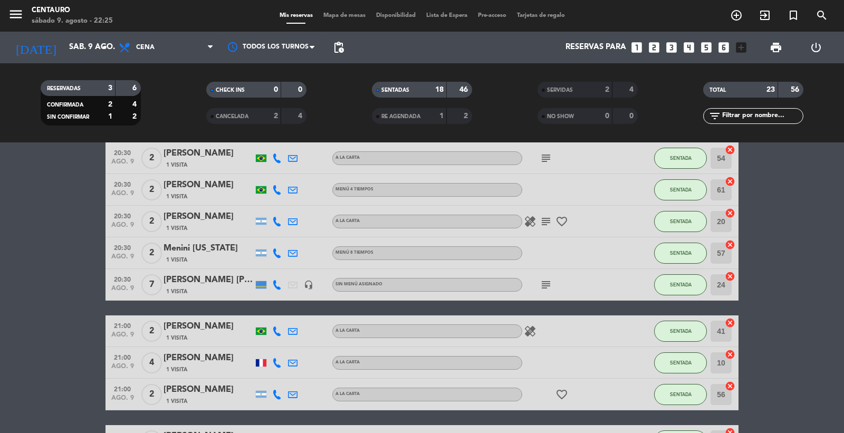
scroll to position [0, 0]
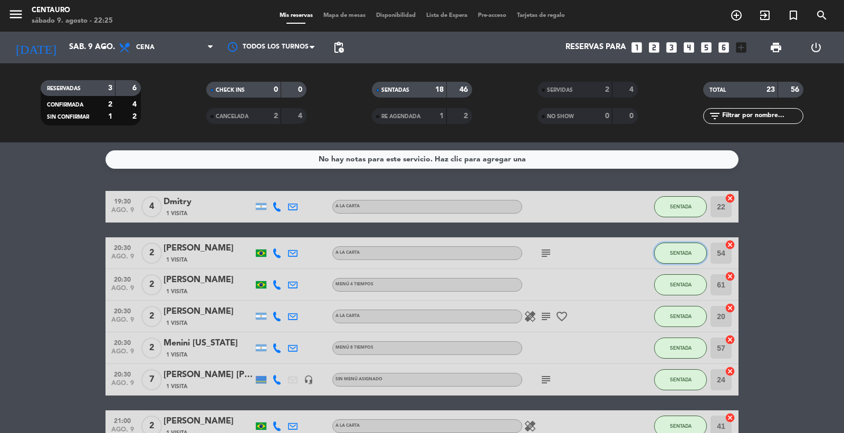
click at [683, 250] on span "SENTADA" at bounding box center [681, 253] width 22 height 6
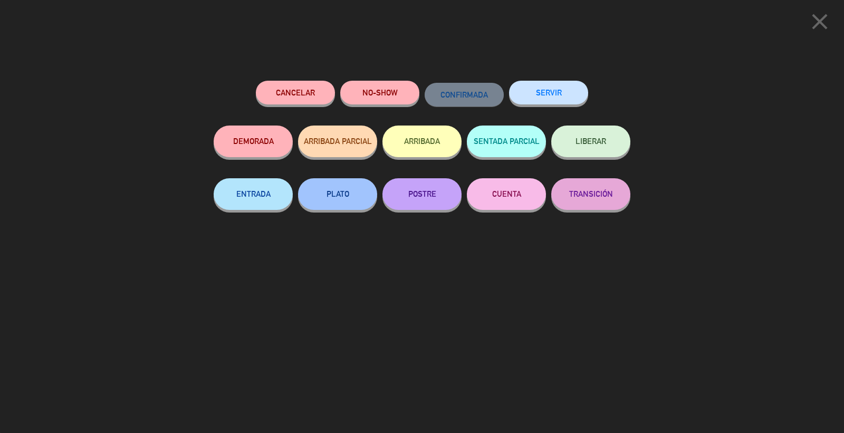
click at [544, 96] on button "SERVIR" at bounding box center [548, 93] width 79 height 24
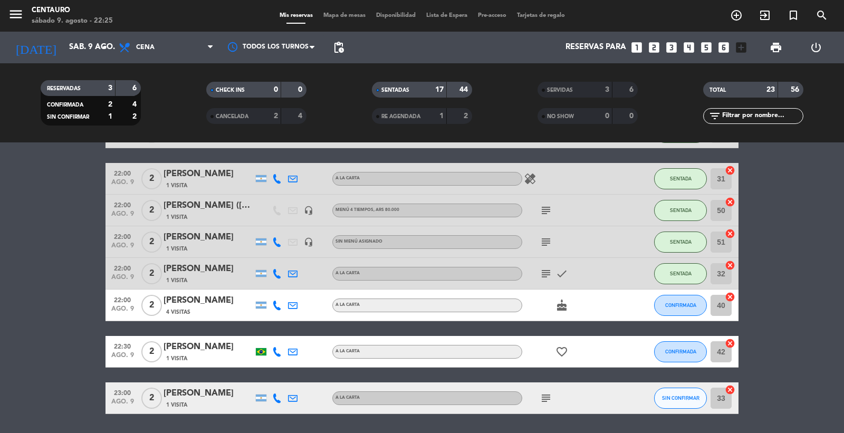
scroll to position [527, 0]
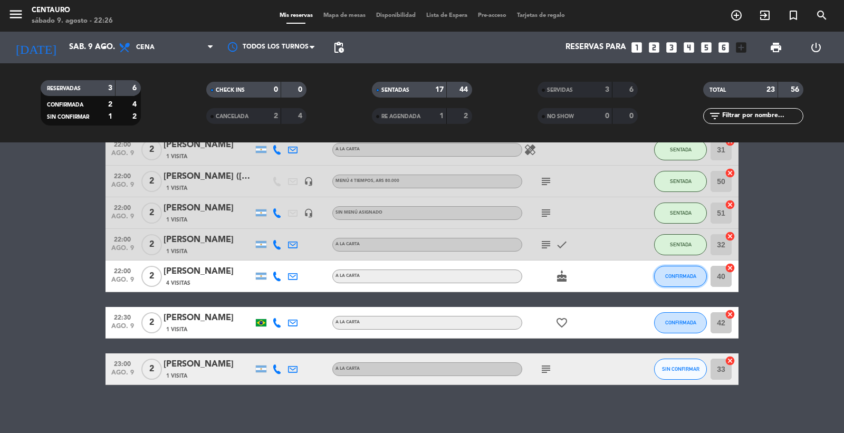
click at [683, 280] on button "CONFIRMADA" at bounding box center [680, 276] width 53 height 21
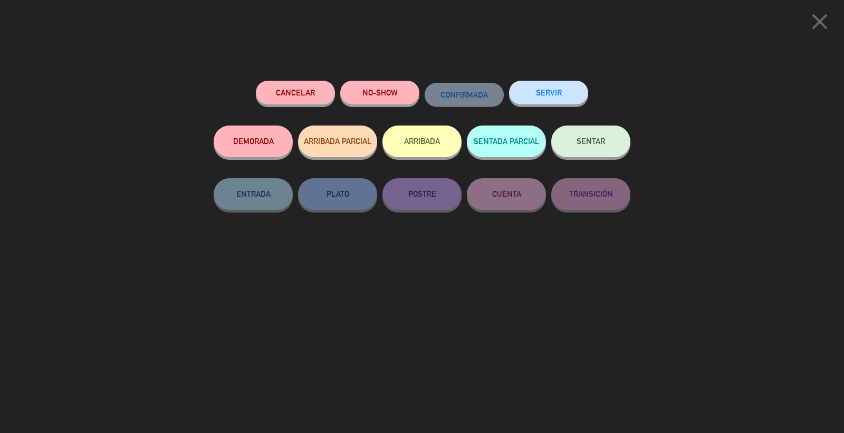
click at [588, 139] on span "SENTAR" at bounding box center [590, 141] width 28 height 9
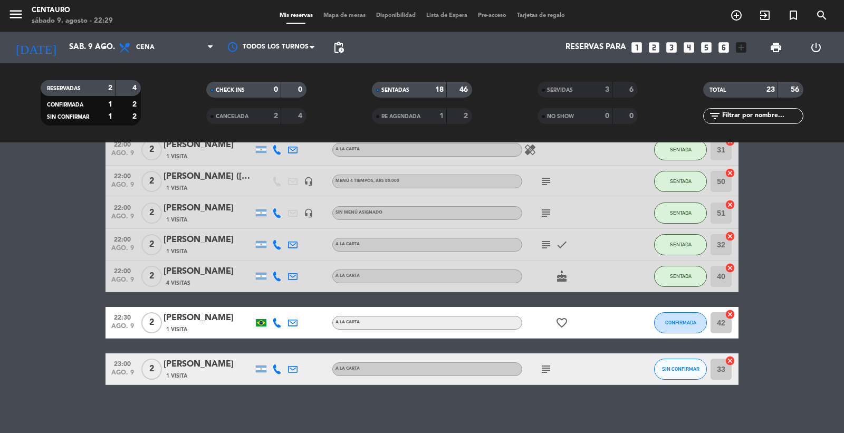
click at [281, 324] on icon at bounding box center [276, 322] width 9 height 9
click at [265, 301] on span "Copiar" at bounding box center [267, 304] width 22 height 11
click at [587, 412] on div "No hay notas para este servicio. Haz clic para agregar una 19:30 ago. 9 4 Dmitr…" at bounding box center [422, 287] width 844 height 291
click at [277, 370] on icon at bounding box center [276, 368] width 9 height 9
click at [282, 347] on span "content_paste" at bounding box center [286, 351] width 8 height 8
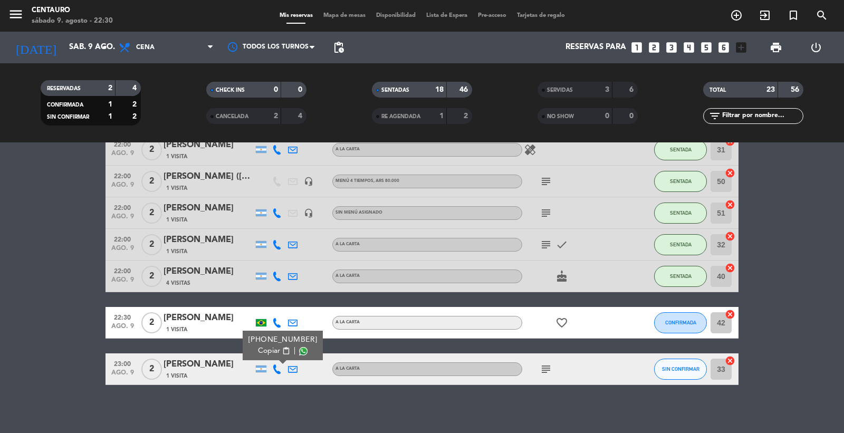
click at [299, 349] on span at bounding box center [303, 351] width 8 height 8
drag, startPoint x: 229, startPoint y: 396, endPoint x: 175, endPoint y: 340, distance: 77.9
click at [225, 388] on div "No hay notas para este servicio. Haz clic para agregar una 19:30 ago. 9 4 Dmitr…" at bounding box center [422, 287] width 844 height 291
click at [685, 323] on span "CONFIRMADA" at bounding box center [680, 323] width 31 height 6
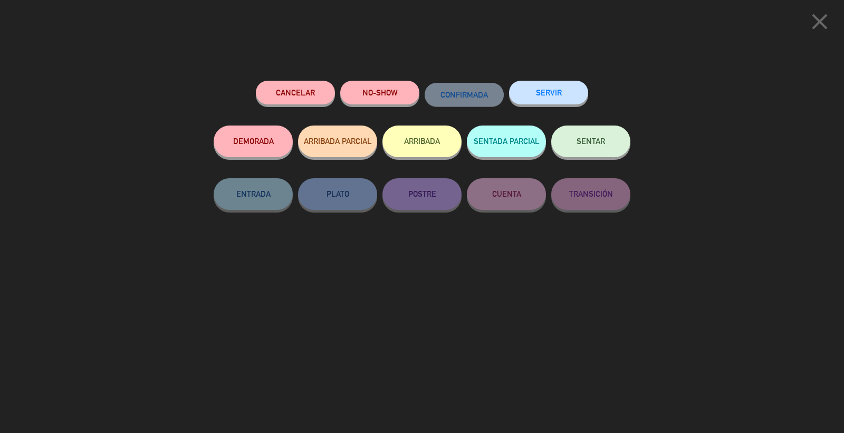
click at [598, 140] on span "SENTAR" at bounding box center [590, 141] width 28 height 9
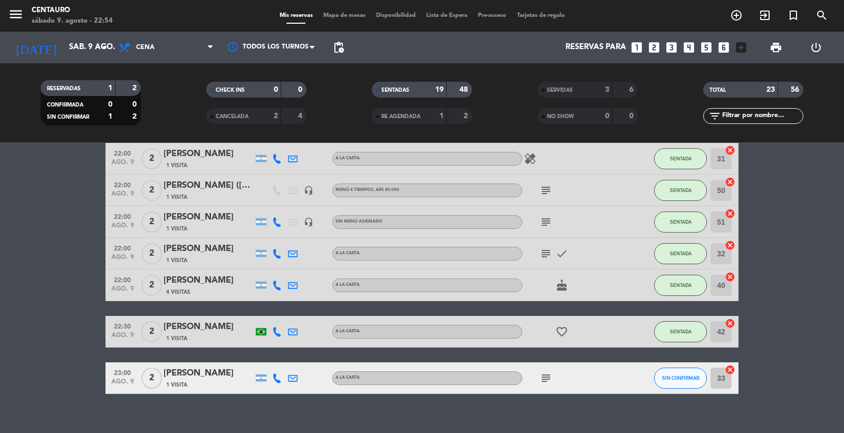
scroll to position [532, 0]
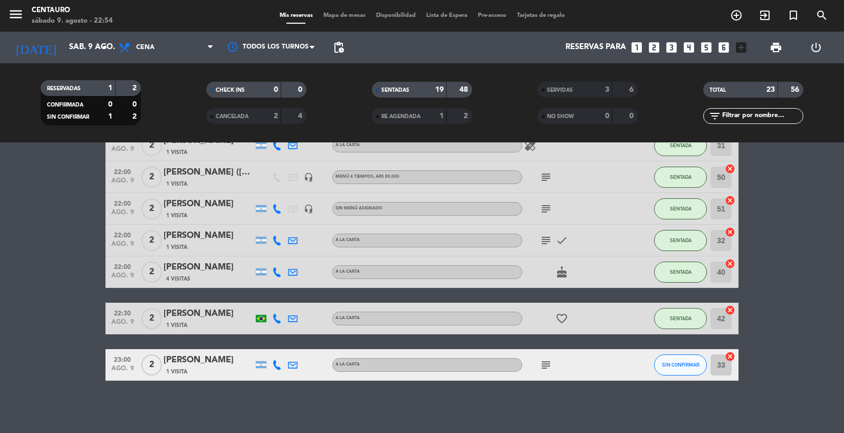
click at [273, 362] on icon at bounding box center [276, 364] width 9 height 9
click at [299, 349] on span at bounding box center [303, 347] width 8 height 8
click at [244, 406] on div "No hay notas para este servicio. Haz clic para agregar una 19:30 ago. 9 4 Dmitr…" at bounding box center [422, 287] width 844 height 291
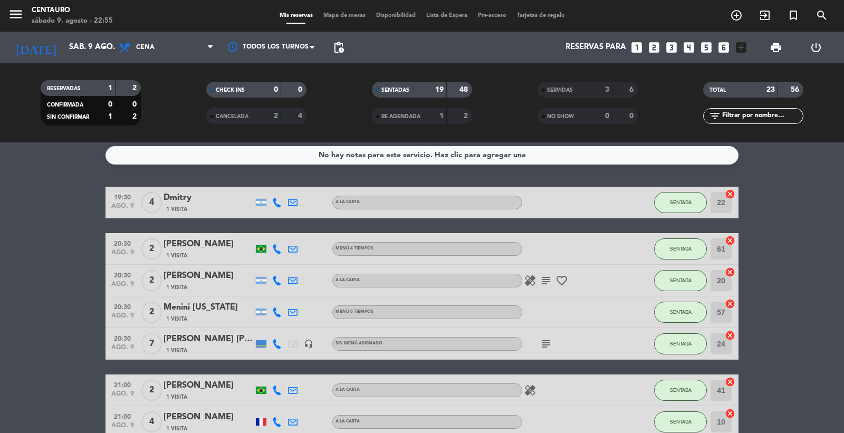
scroll to position [0, 0]
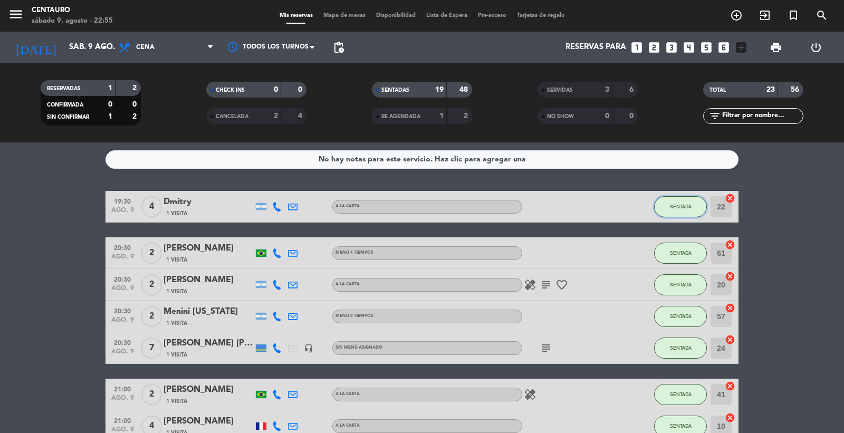
click at [678, 212] on button "SENTADA" at bounding box center [680, 206] width 53 height 21
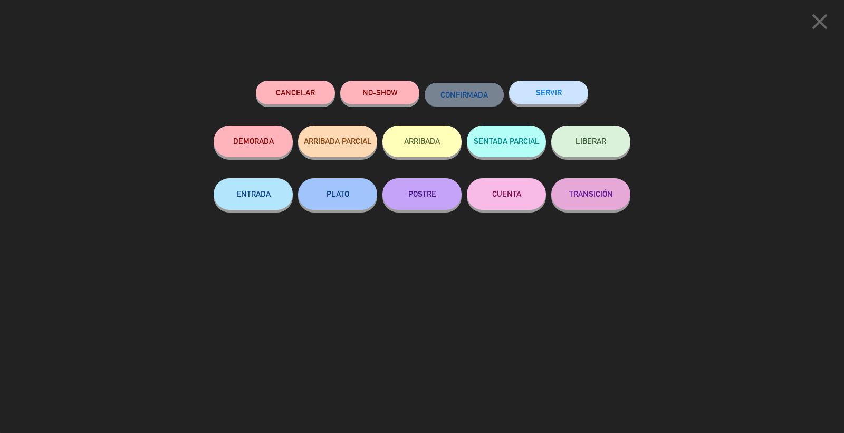
click at [825, 12] on icon "close" at bounding box center [819, 21] width 26 height 26
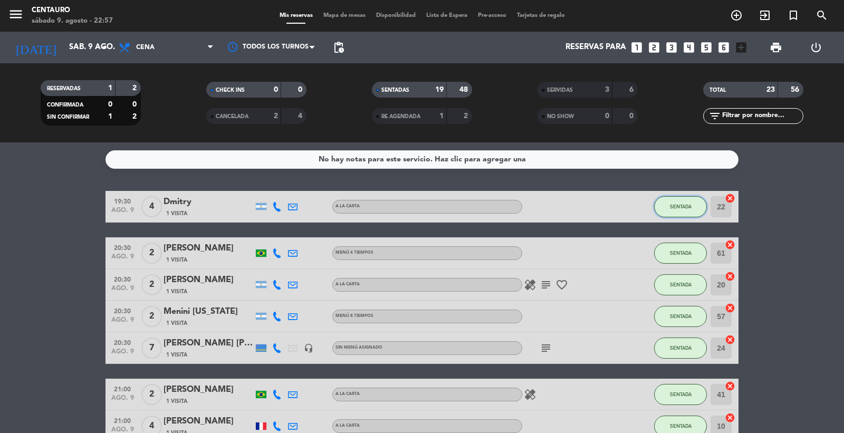
click at [688, 212] on button "SENTADA" at bounding box center [680, 206] width 53 height 21
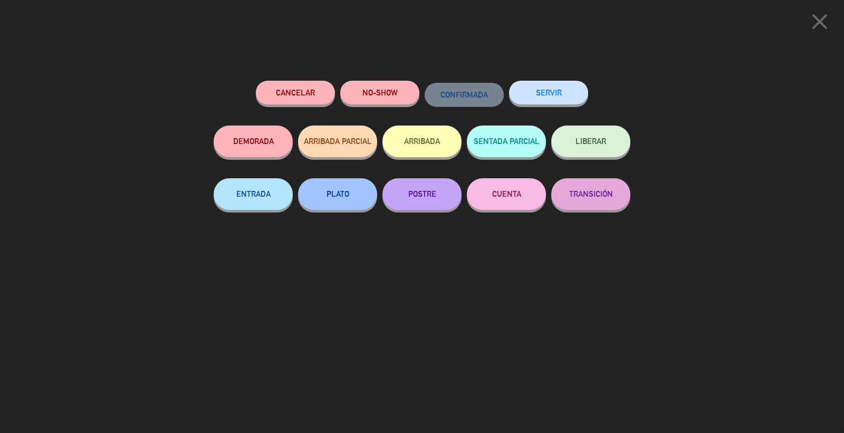
click at [552, 93] on button "SERVIR" at bounding box center [548, 93] width 79 height 24
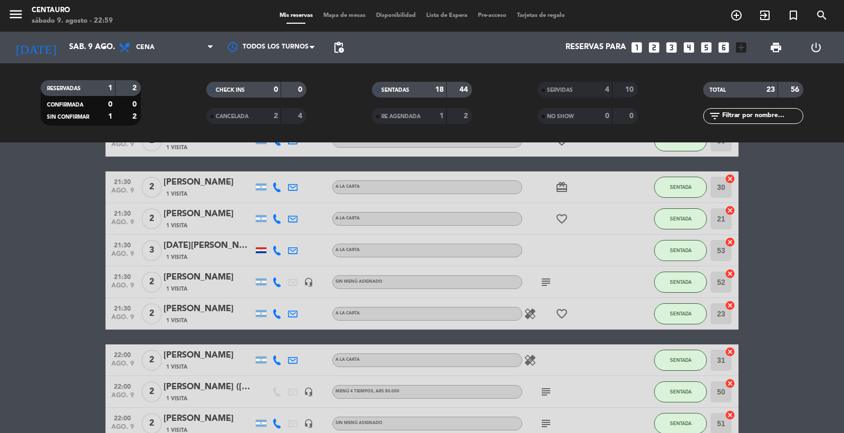
scroll to position [293, 0]
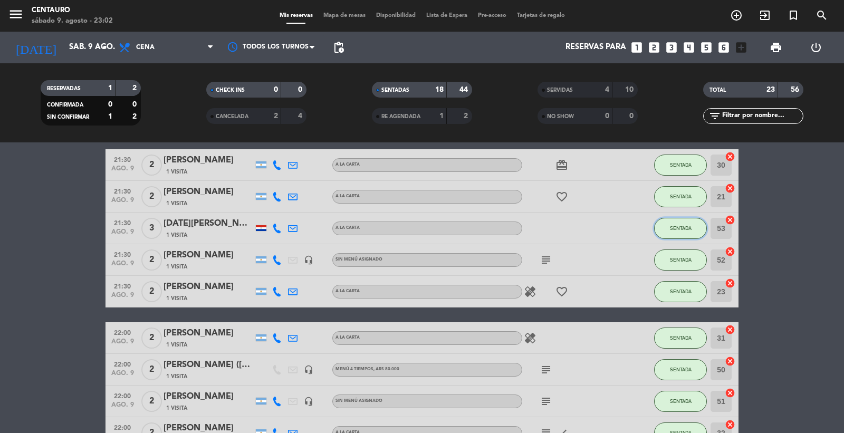
click at [681, 227] on span "SENTADA" at bounding box center [681, 228] width 22 height 6
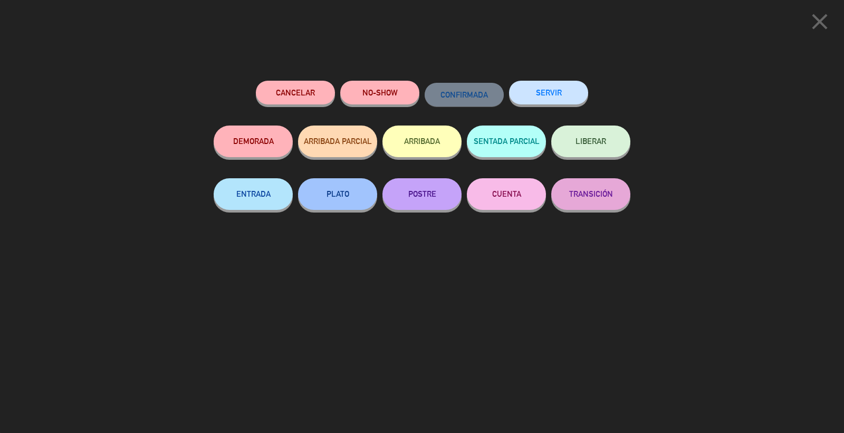
click at [557, 96] on button "SERVIR" at bounding box center [548, 93] width 79 height 24
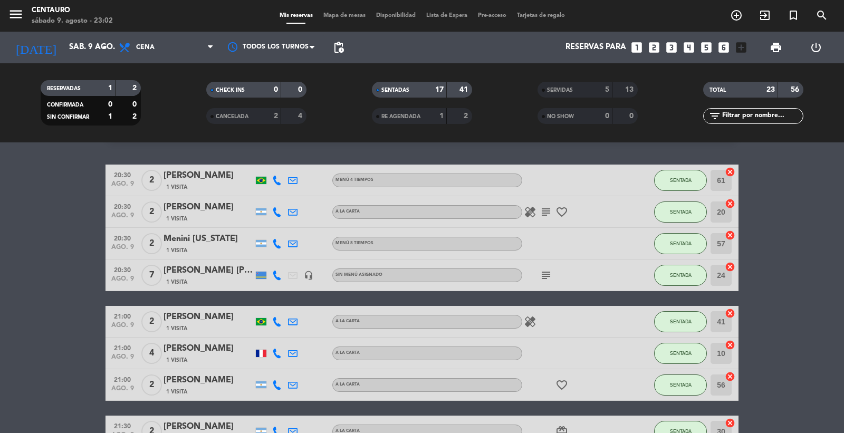
scroll to position [0, 0]
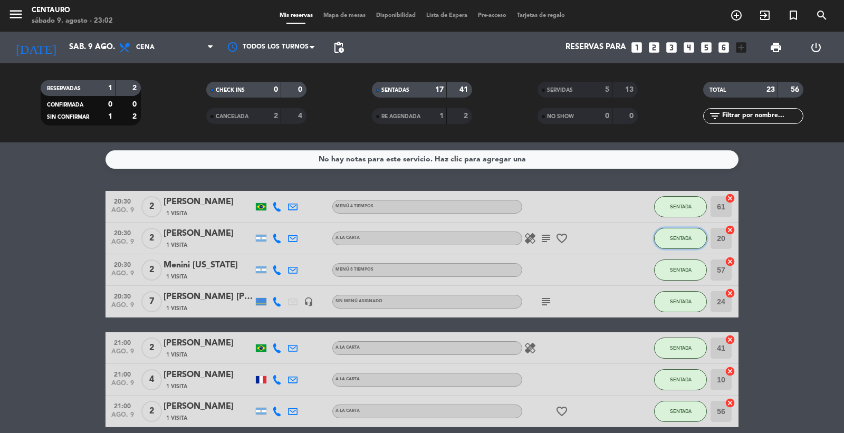
click at [668, 231] on button "SENTADA" at bounding box center [680, 238] width 53 height 21
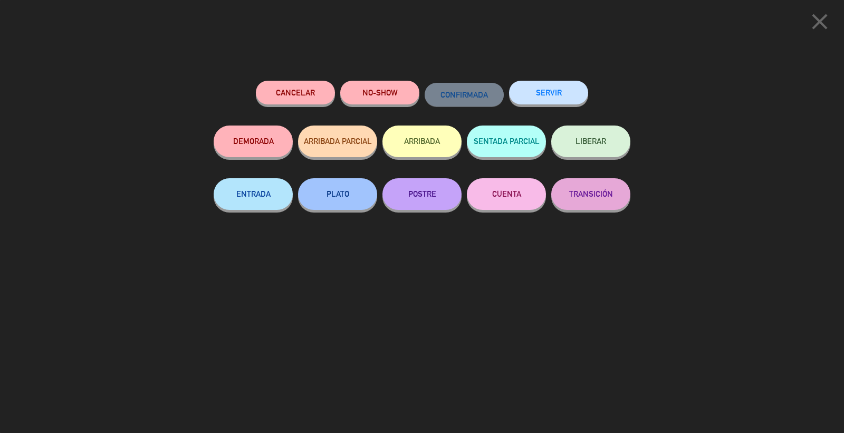
click at [565, 98] on button "SERVIR" at bounding box center [548, 93] width 79 height 24
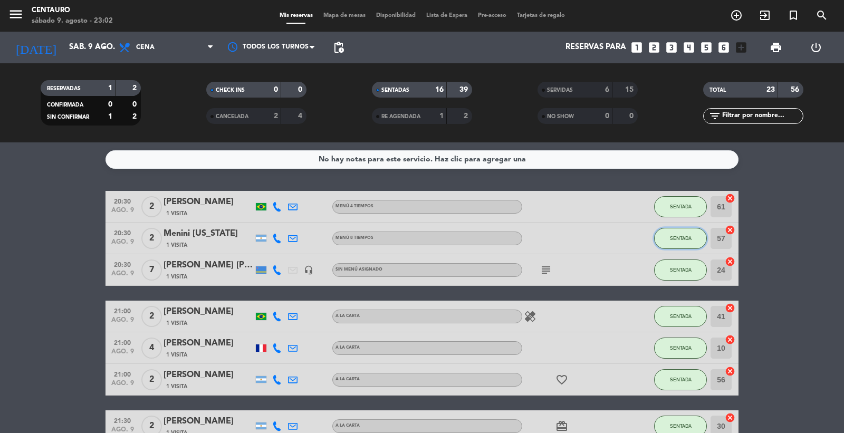
click at [670, 235] on span "SENTADA" at bounding box center [681, 238] width 22 height 6
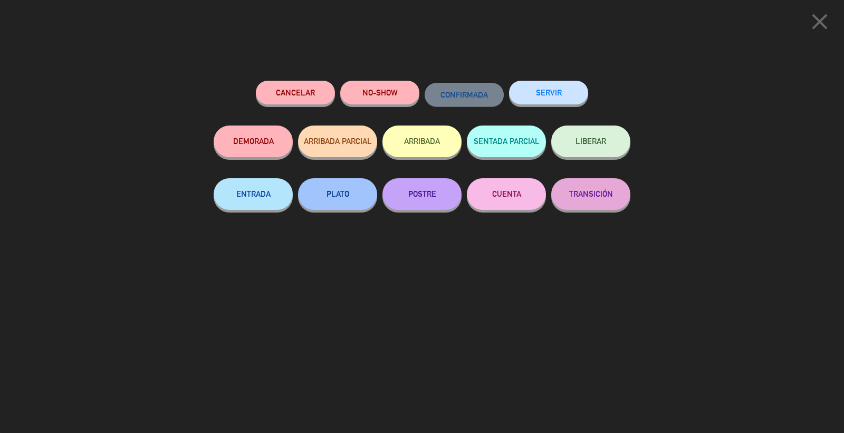
click at [547, 94] on button "SERVIR" at bounding box center [548, 93] width 79 height 24
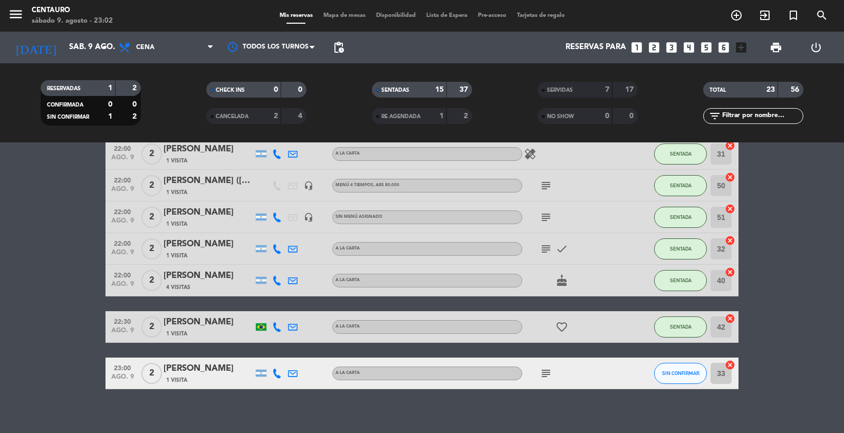
scroll to position [391, 0]
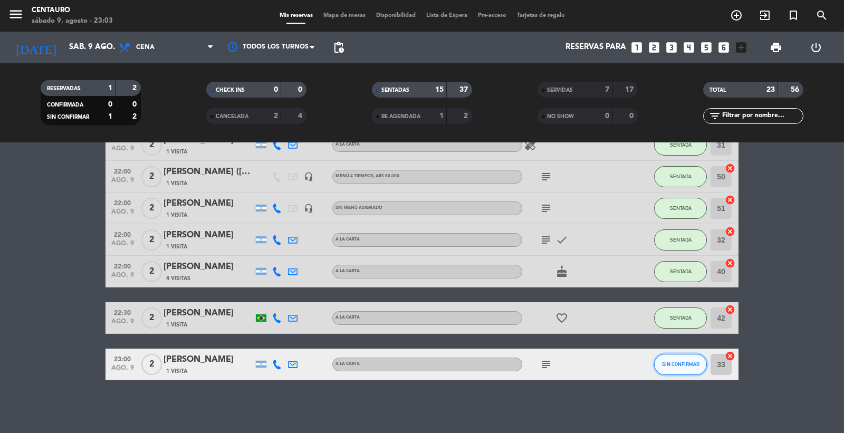
click at [691, 362] on span "SIN CONFIRMAR" at bounding box center [680, 364] width 37 height 6
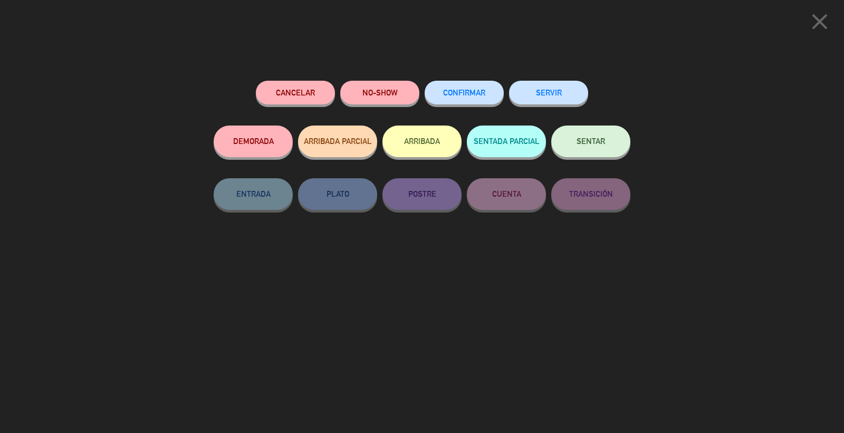
click at [298, 91] on button "Cancelar" at bounding box center [295, 93] width 79 height 24
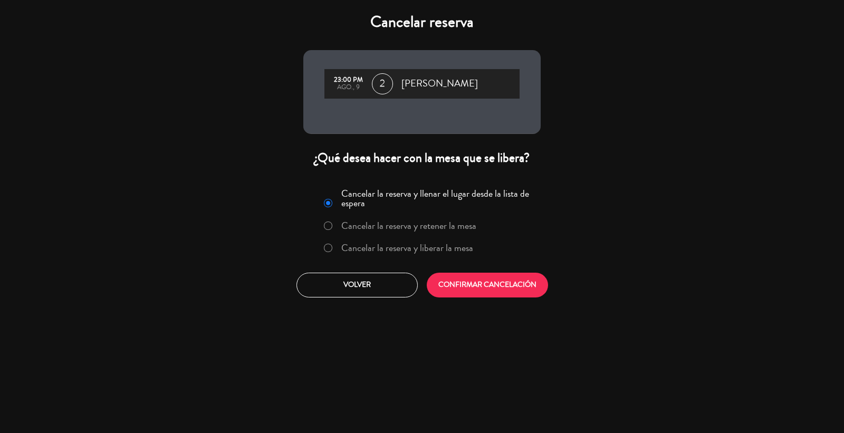
click at [393, 243] on label "Cancelar la reserva y liberar la mesa" at bounding box center [407, 247] width 132 height 9
click at [467, 280] on button "CONFIRMAR CANCELACIÓN" at bounding box center [487, 285] width 121 height 25
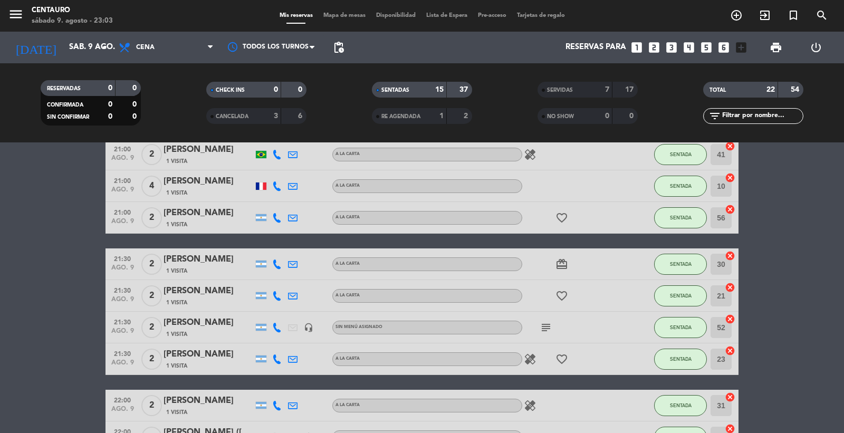
scroll to position [227, 0]
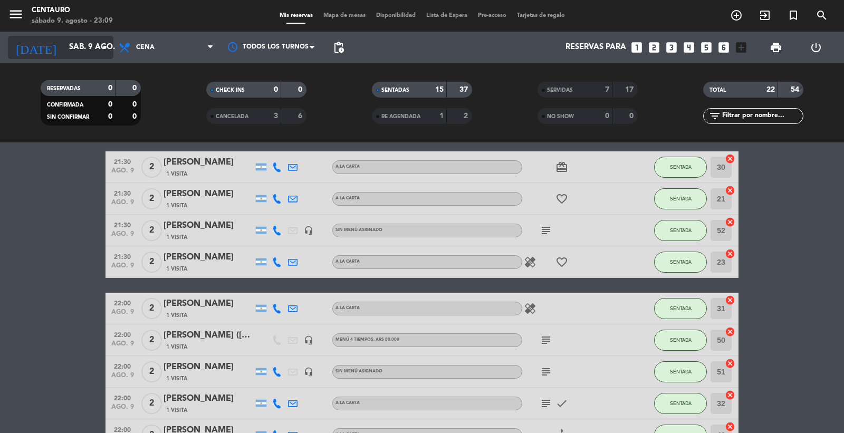
click at [88, 46] on input "sáb. 9 ago." at bounding box center [115, 47] width 102 height 20
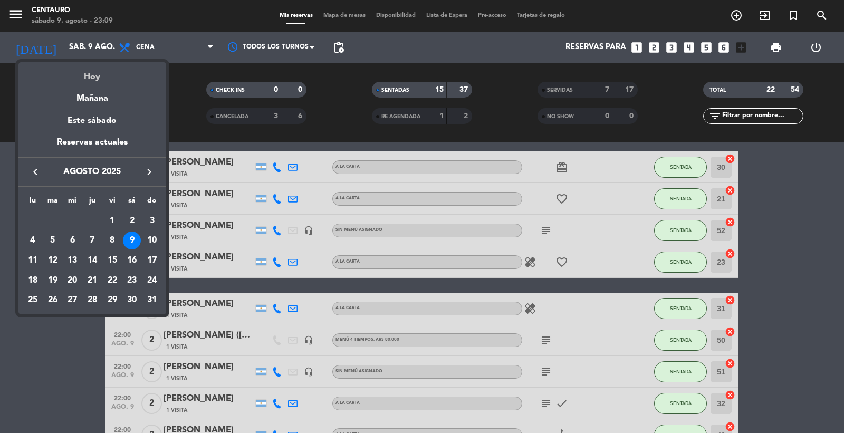
click at [98, 75] on div "Hoy" at bounding box center [92, 73] width 148 height 22
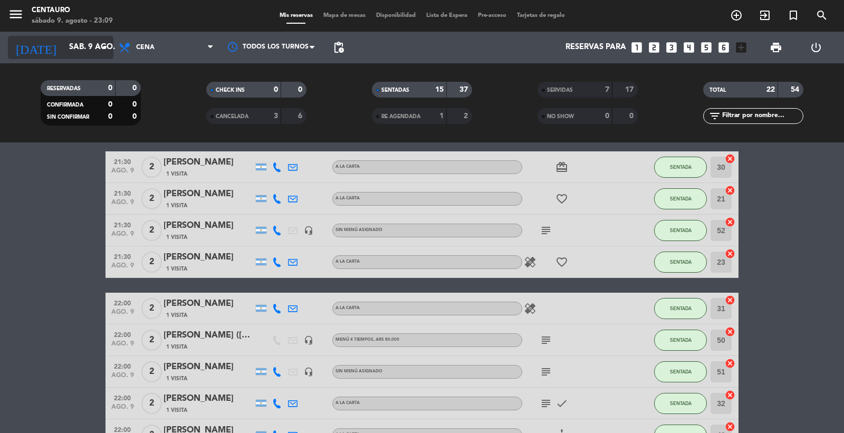
click at [98, 50] on icon "arrow_drop_down" at bounding box center [104, 47] width 13 height 13
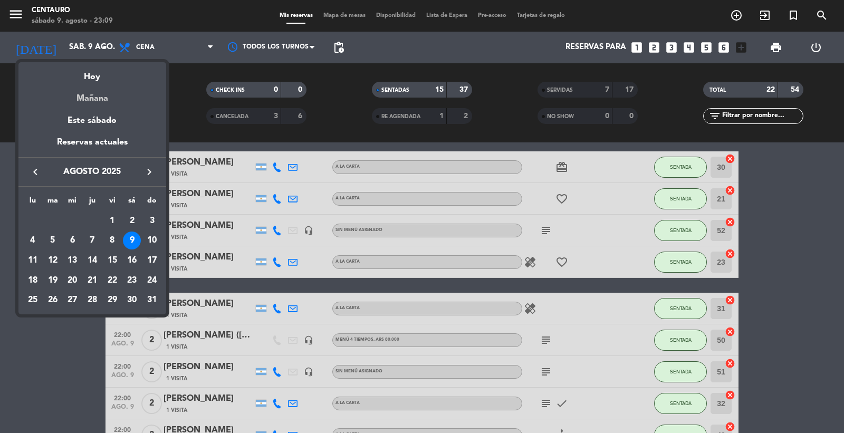
click at [104, 93] on div "Mañana" at bounding box center [92, 95] width 148 height 22
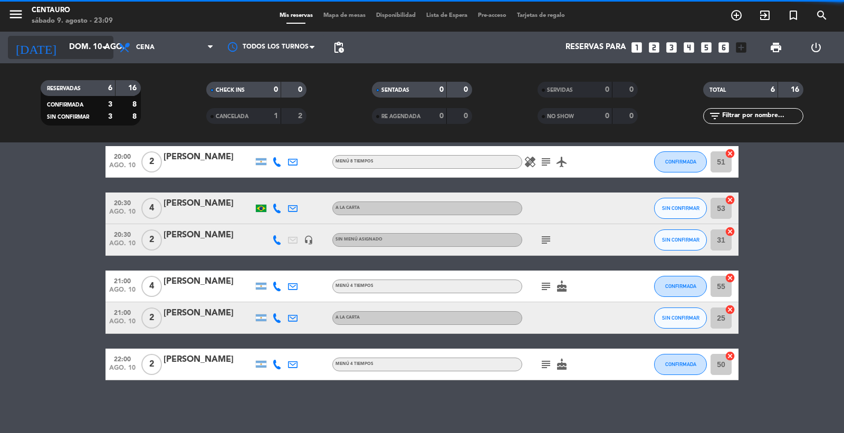
scroll to position [44, 0]
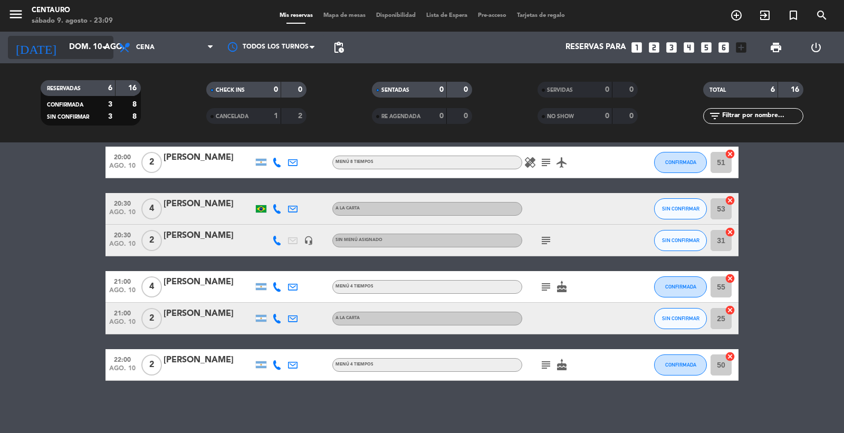
click at [100, 42] on icon "arrow_drop_down" at bounding box center [104, 47] width 13 height 13
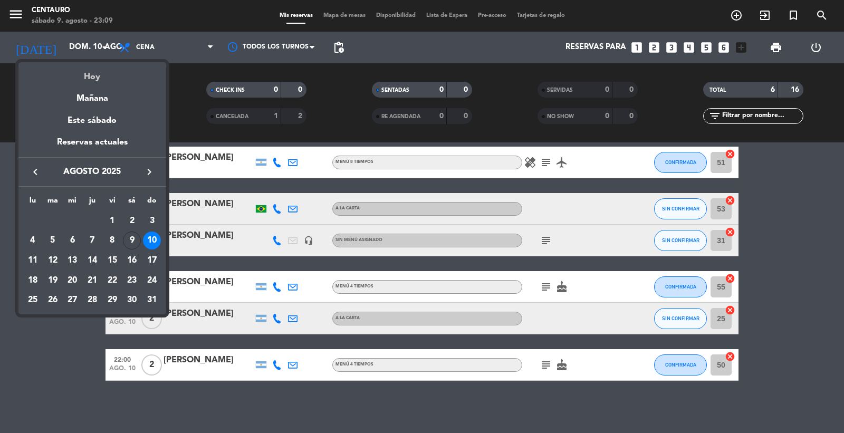
click at [87, 78] on div "Hoy" at bounding box center [92, 73] width 148 height 22
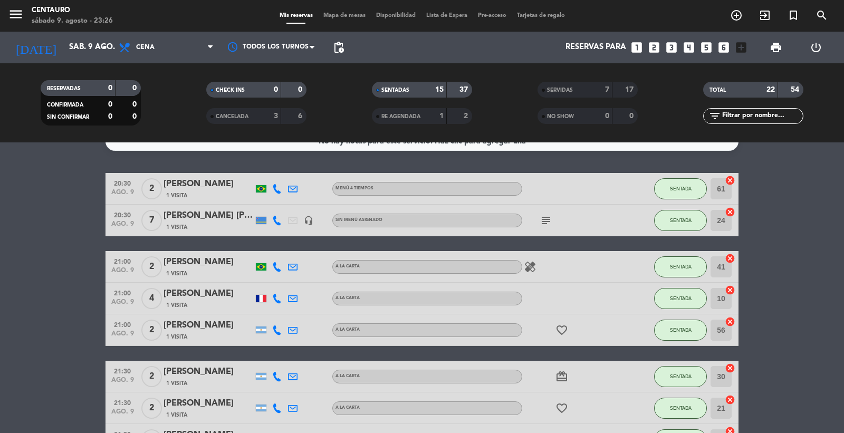
scroll to position [0, 0]
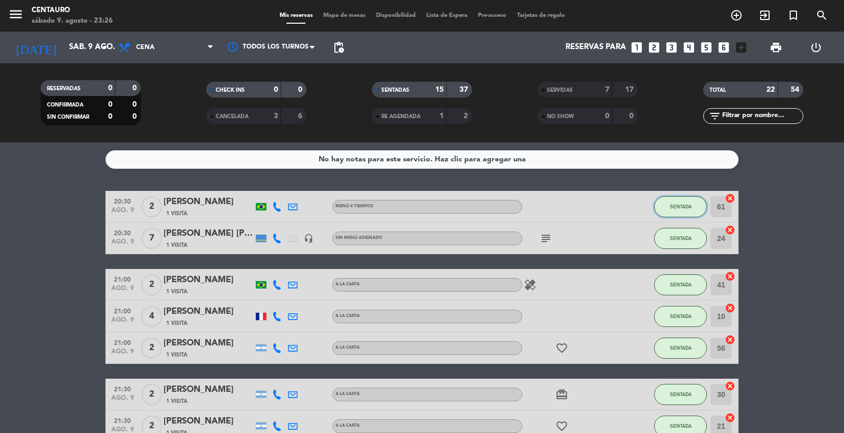
click at [667, 199] on button "SENTADA" at bounding box center [680, 206] width 53 height 21
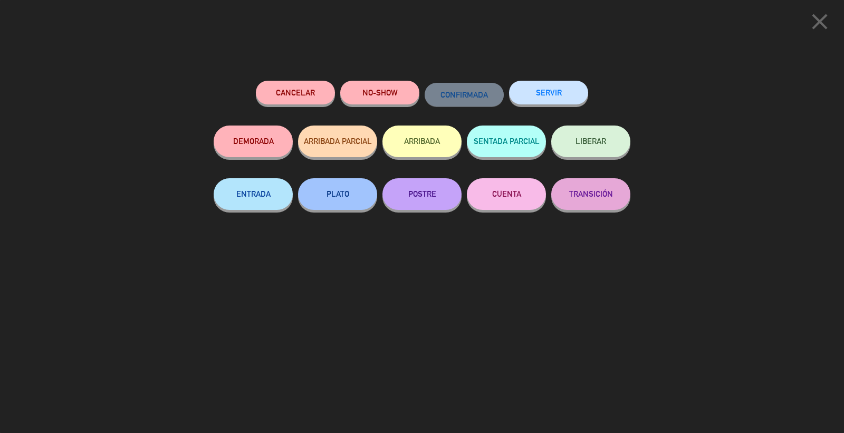
click at [608, 156] on button "LIBERAR" at bounding box center [590, 142] width 79 height 32
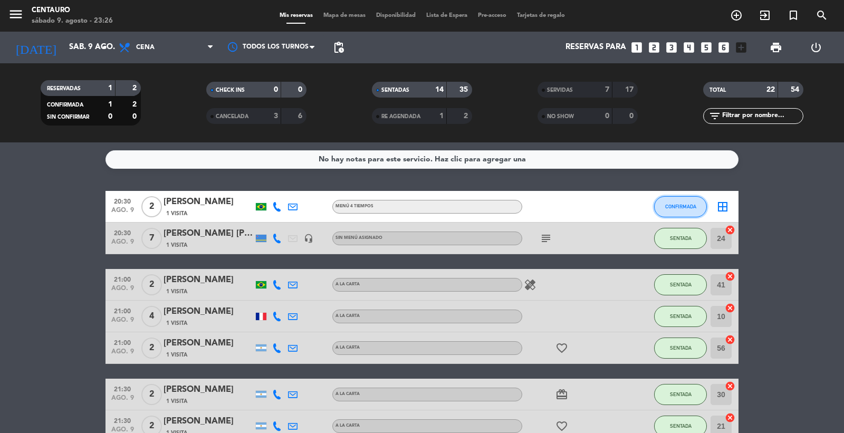
click at [660, 198] on button "CONFIRMADA" at bounding box center [680, 206] width 53 height 21
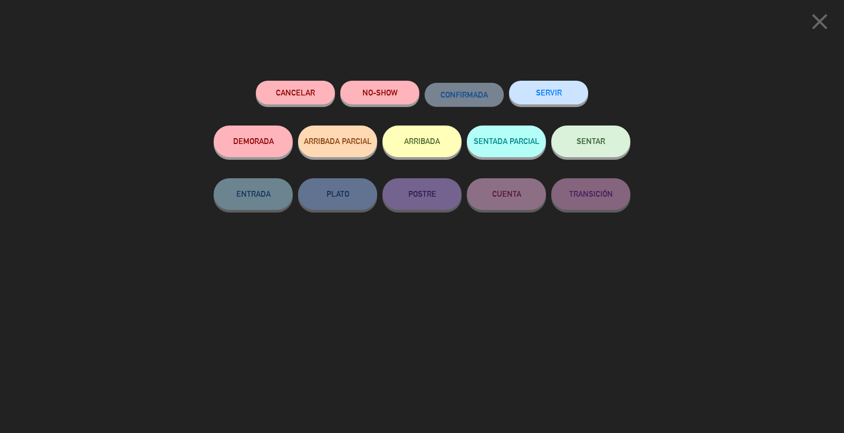
click at [581, 94] on button "SERVIR" at bounding box center [548, 93] width 79 height 24
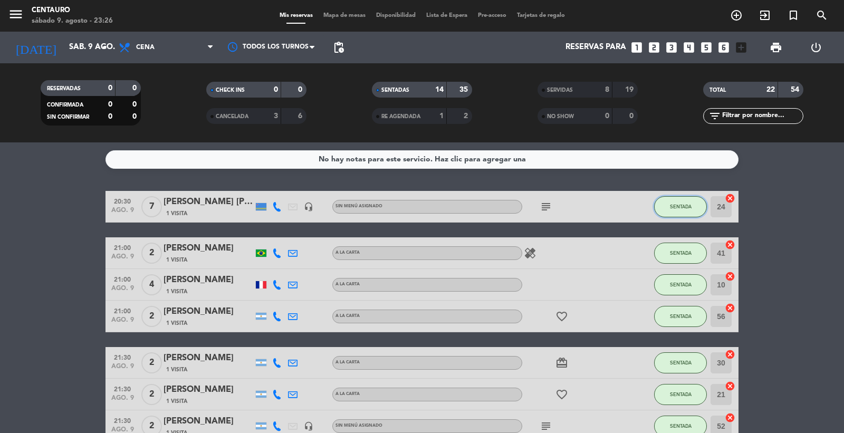
click at [663, 207] on button "SENTADA" at bounding box center [680, 206] width 53 height 21
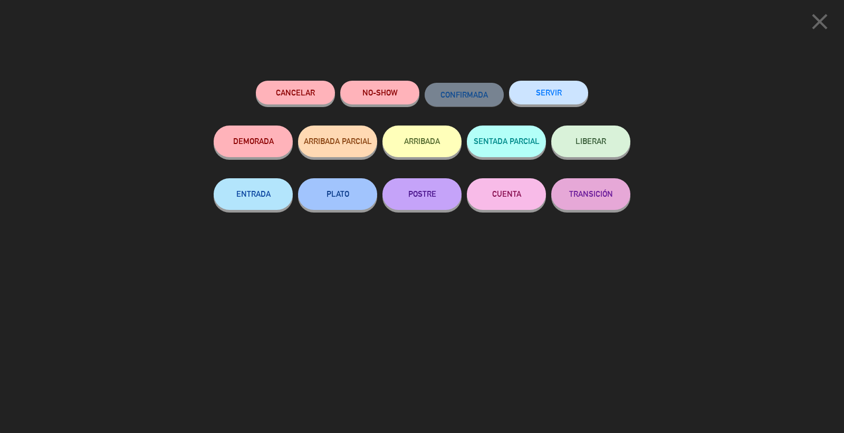
click at [570, 101] on button "SERVIR" at bounding box center [548, 93] width 79 height 24
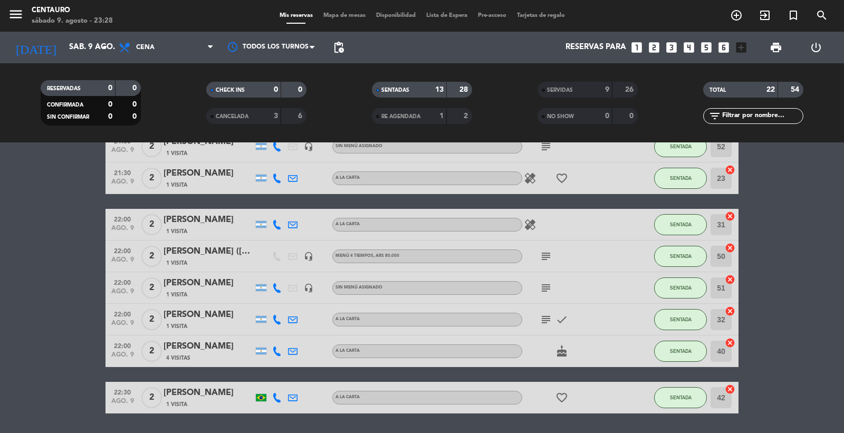
scroll to position [234, 0]
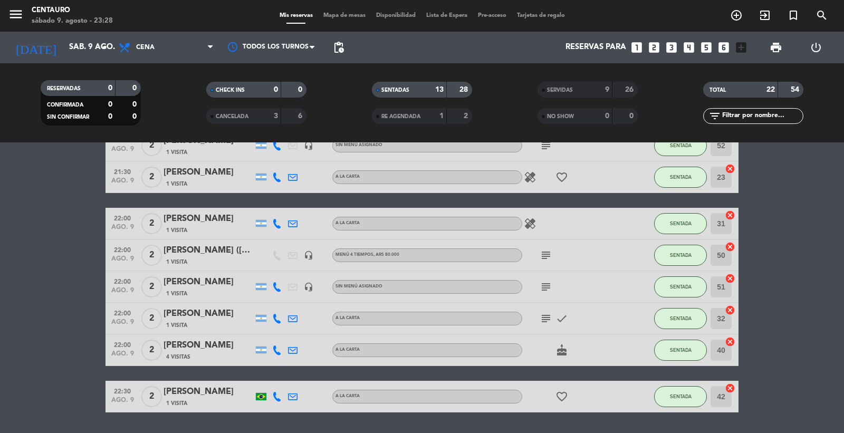
click at [563, 344] on icon "cake" at bounding box center [561, 350] width 13 height 13
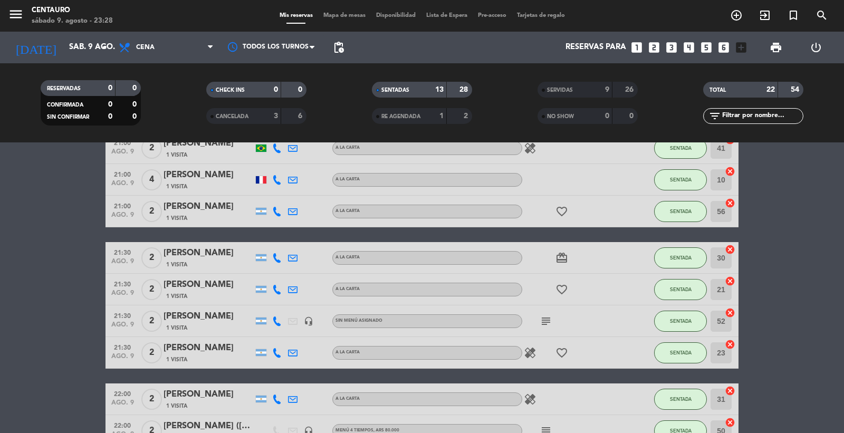
scroll to position [0, 0]
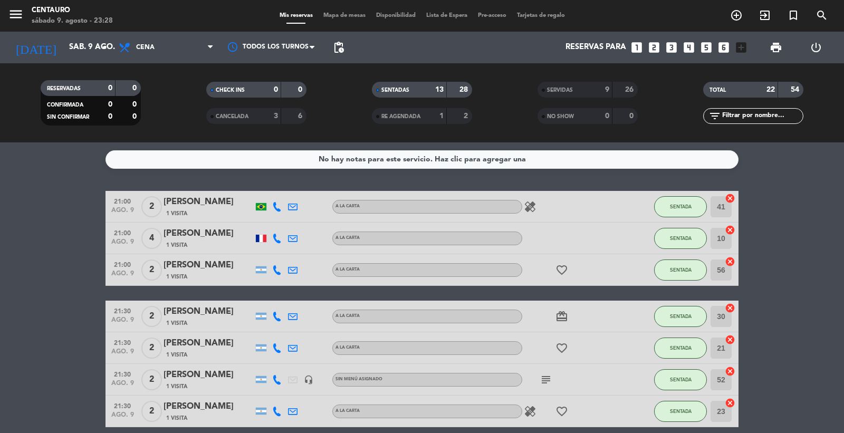
click at [535, 207] on icon "healing" at bounding box center [530, 206] width 13 height 13
click at [535, 209] on icon "healing" at bounding box center [530, 206] width 13 height 13
click at [560, 270] on icon "favorite_border" at bounding box center [561, 270] width 13 height 13
click at [561, 271] on icon "favorite_border" at bounding box center [561, 270] width 13 height 13
click at [88, 51] on input "sáb. 9 ago." at bounding box center [115, 47] width 102 height 20
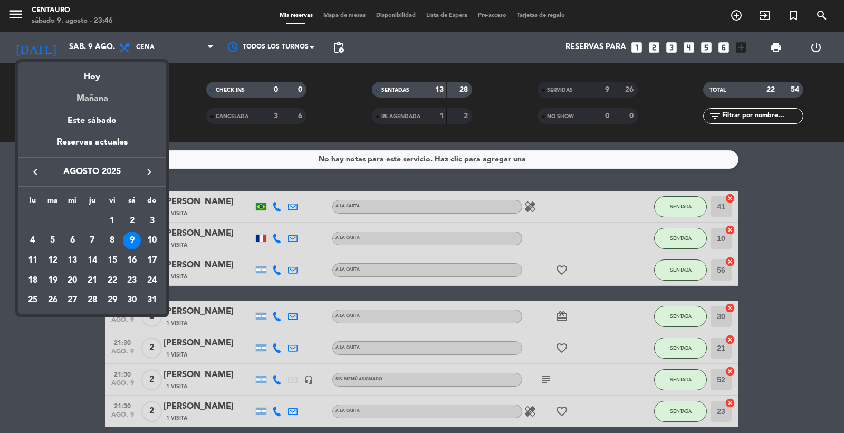
click at [86, 98] on div "Mañana" at bounding box center [92, 95] width 148 height 22
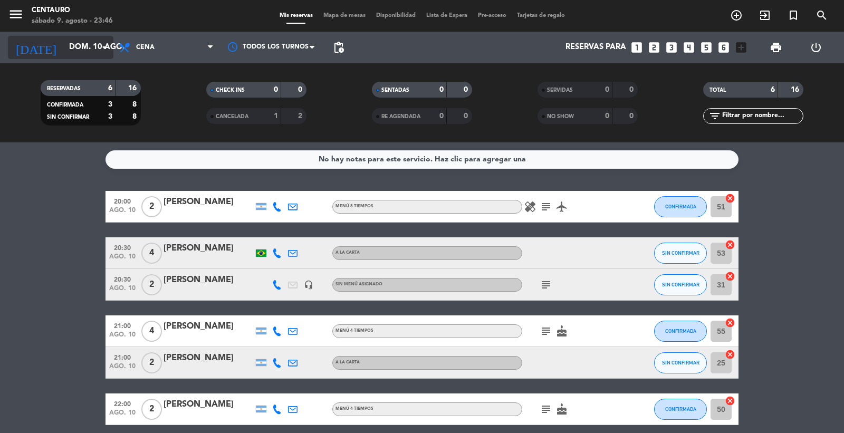
click at [90, 55] on input "dom. 10 ago." at bounding box center [115, 47] width 102 height 20
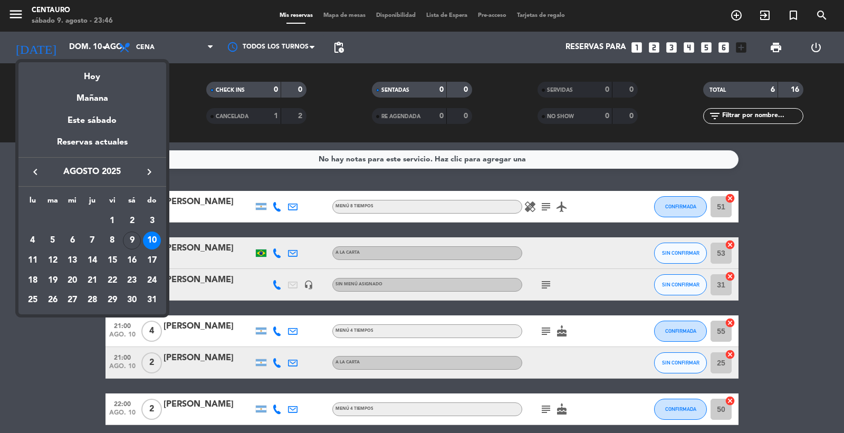
drag, startPoint x: 93, startPoint y: 76, endPoint x: 95, endPoint y: 103, distance: 27.0
click at [93, 76] on div "Hoy" at bounding box center [92, 73] width 148 height 22
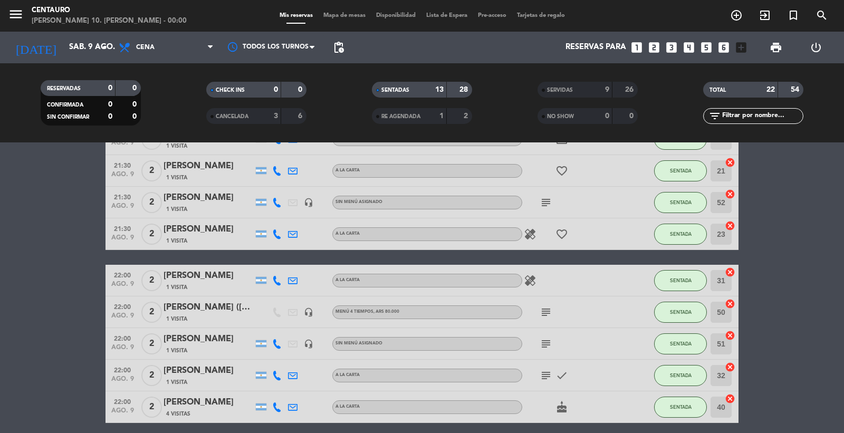
scroll to position [149, 0]
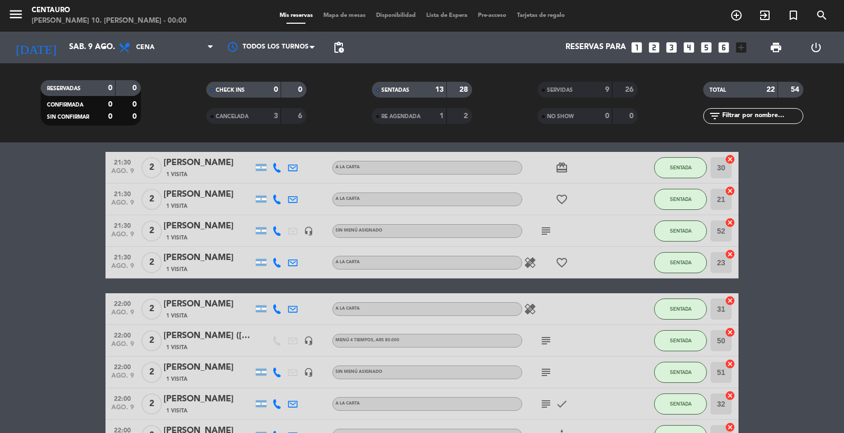
click at [278, 259] on icon at bounding box center [276, 262] width 9 height 9
click at [282, 243] on span "content_paste" at bounding box center [286, 244] width 8 height 8
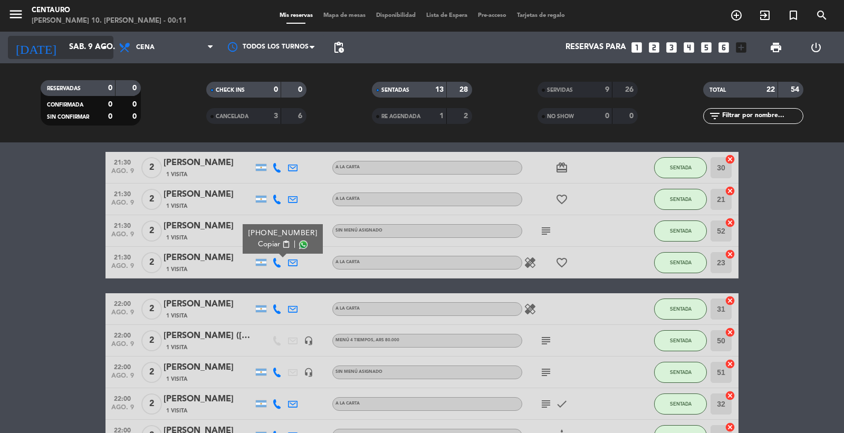
click at [90, 45] on input "sáb. 9 ago." at bounding box center [115, 47] width 102 height 20
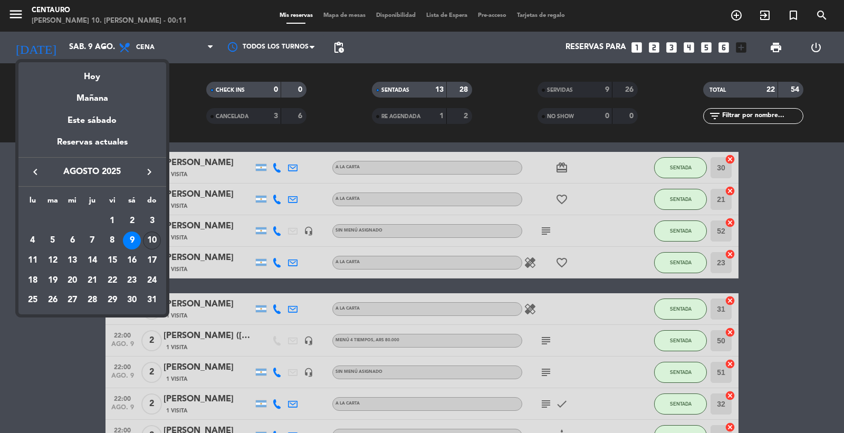
click at [151, 239] on div "10" at bounding box center [152, 241] width 18 height 18
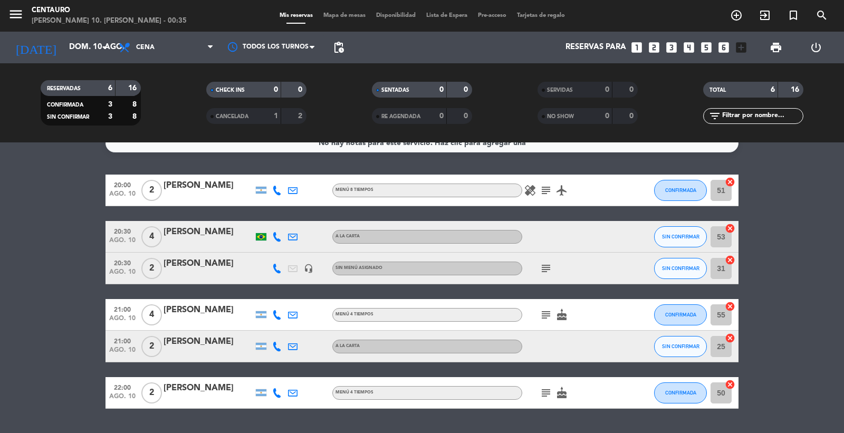
scroll to position [0, 0]
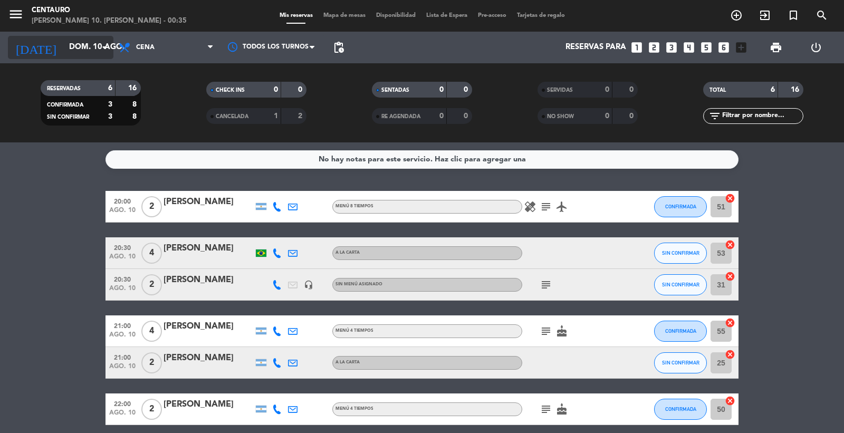
click at [82, 52] on input "dom. 10 ago." at bounding box center [115, 47] width 102 height 20
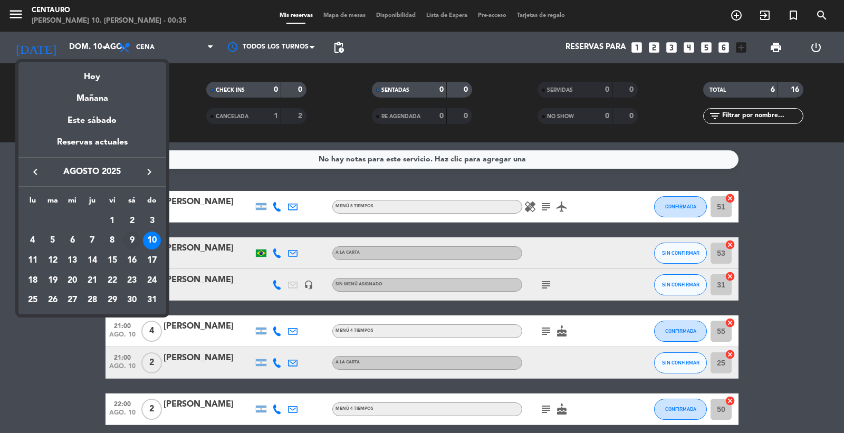
click at [130, 237] on div "9" at bounding box center [132, 241] width 18 height 18
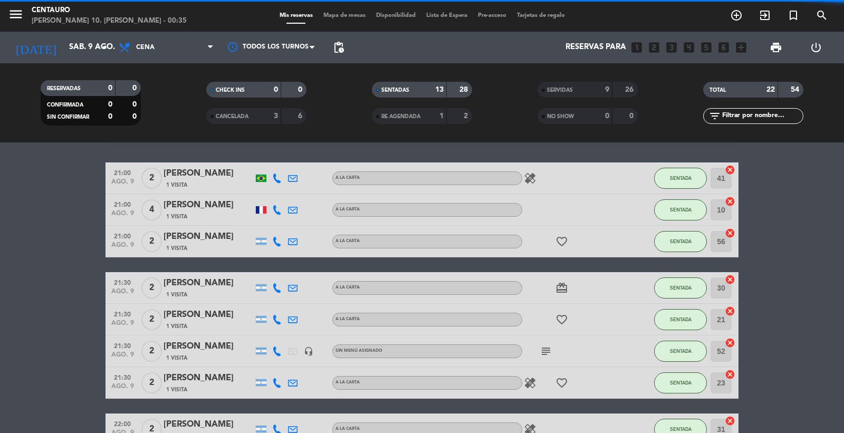
scroll to position [44, 0]
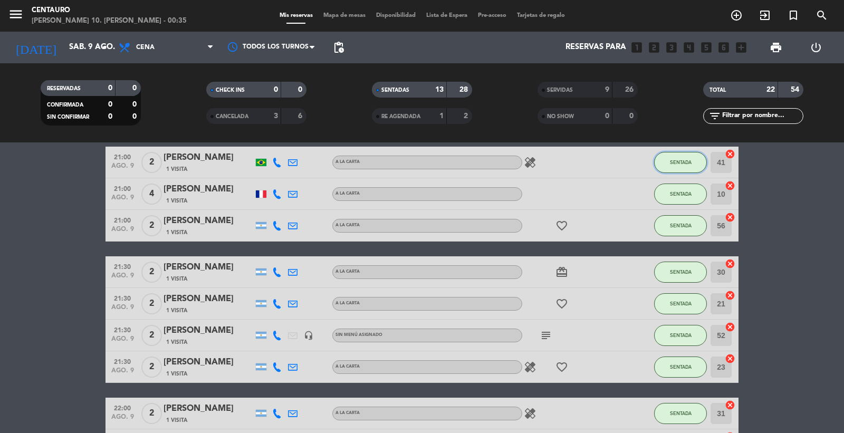
click at [676, 161] on span "SENTADA" at bounding box center [681, 162] width 22 height 6
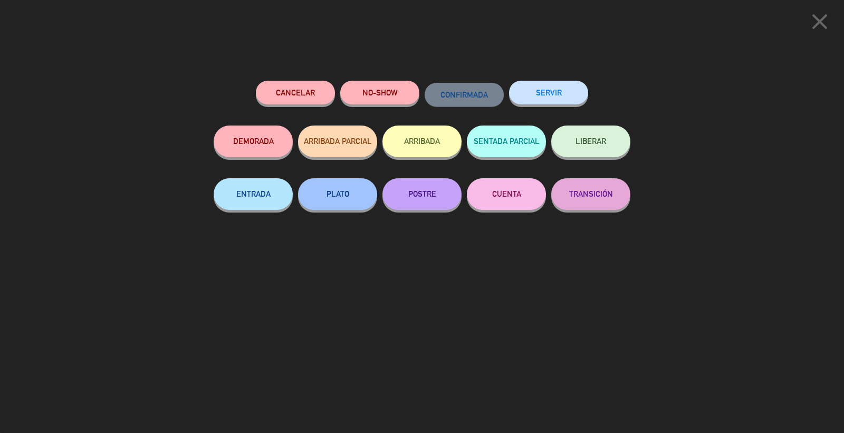
click at [566, 92] on button "SERVIR" at bounding box center [548, 93] width 79 height 24
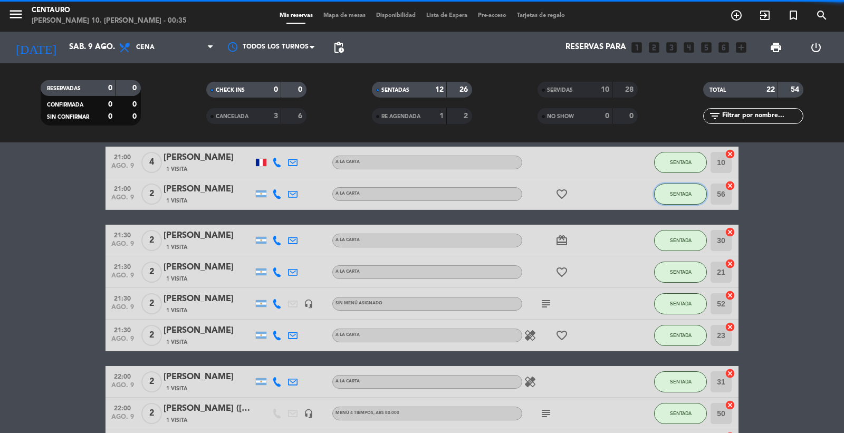
click at [683, 191] on span "SENTADA" at bounding box center [681, 194] width 22 height 6
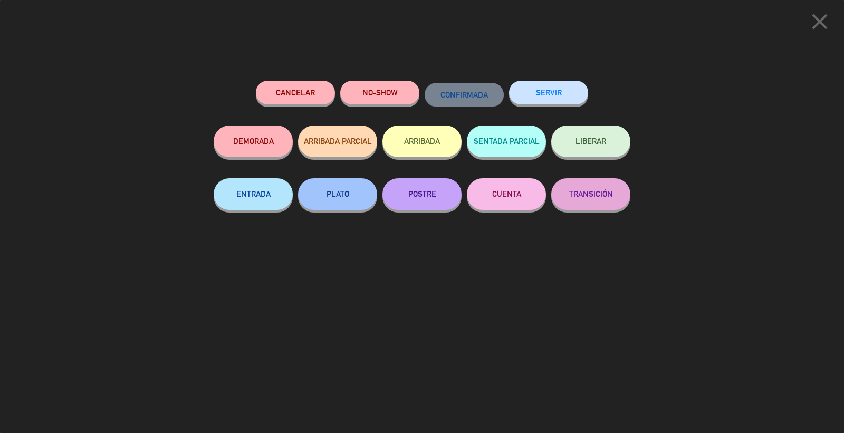
click at [559, 95] on button "SERVIR" at bounding box center [548, 93] width 79 height 24
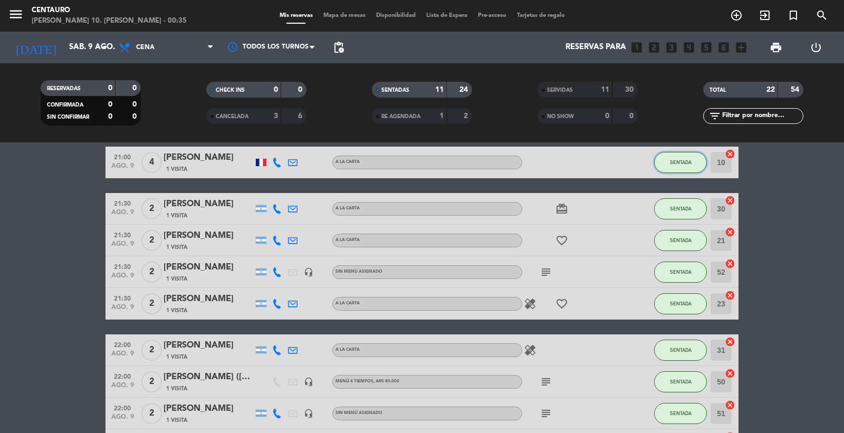
click at [694, 161] on button "SENTADA" at bounding box center [680, 162] width 53 height 21
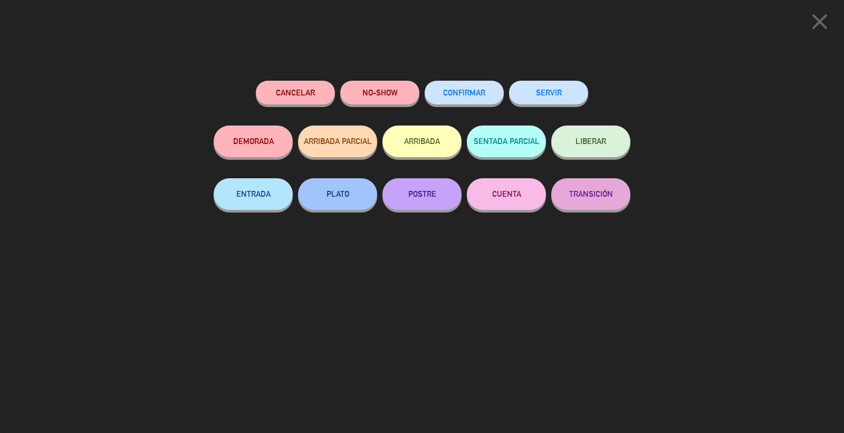
click at [563, 95] on button "SERVIR" at bounding box center [548, 93] width 79 height 24
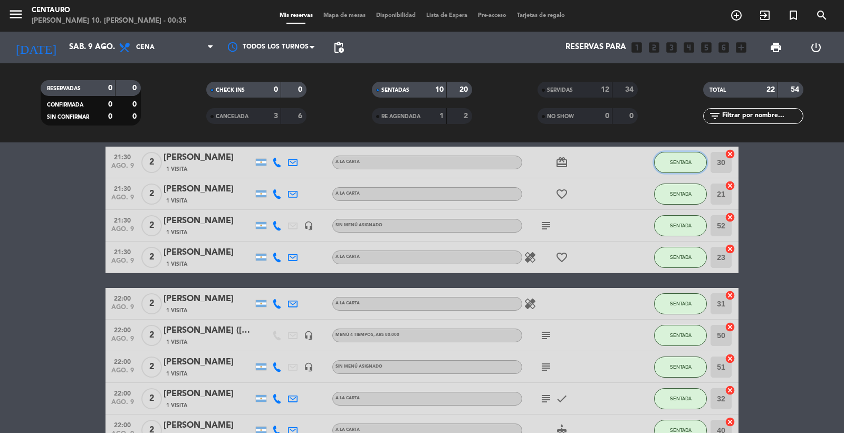
click at [667, 162] on button "SENTADA" at bounding box center [680, 162] width 53 height 21
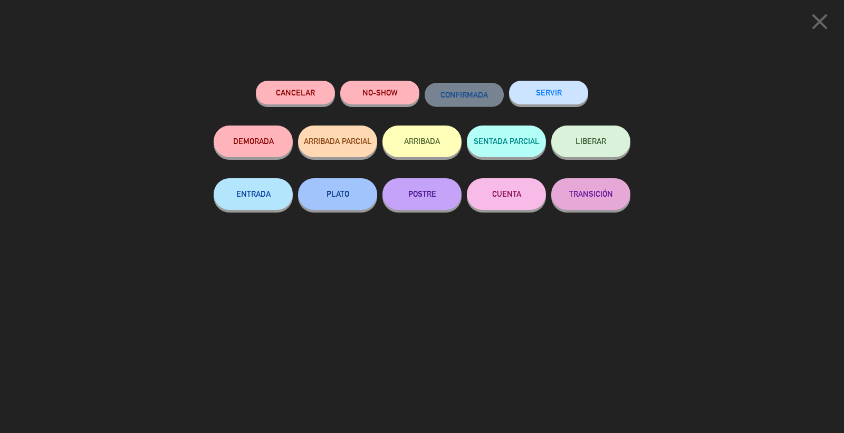
click at [560, 92] on button "SERVIR" at bounding box center [548, 93] width 79 height 24
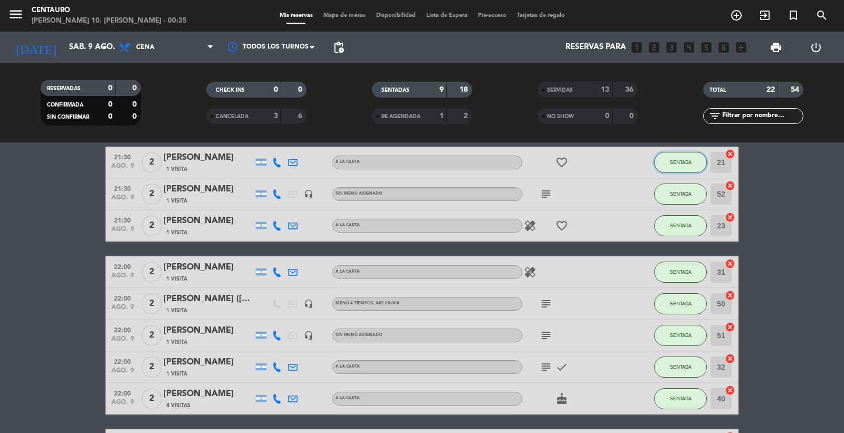
click at [678, 169] on button "SENTADA" at bounding box center [680, 162] width 53 height 21
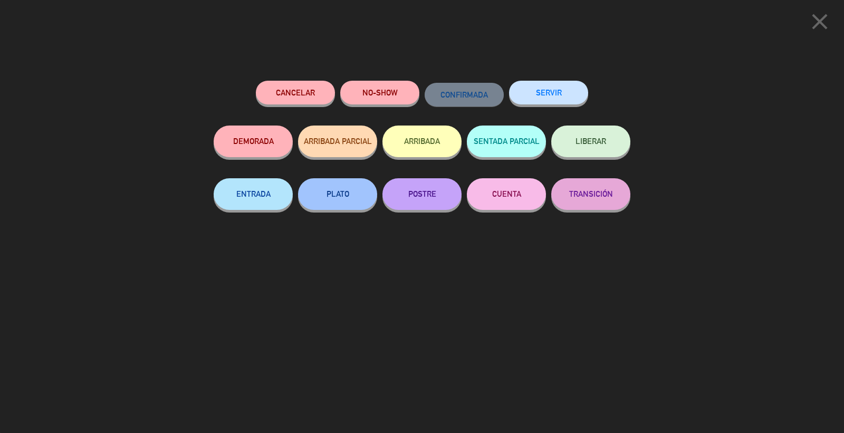
click at [563, 91] on button "SERVIR" at bounding box center [548, 93] width 79 height 24
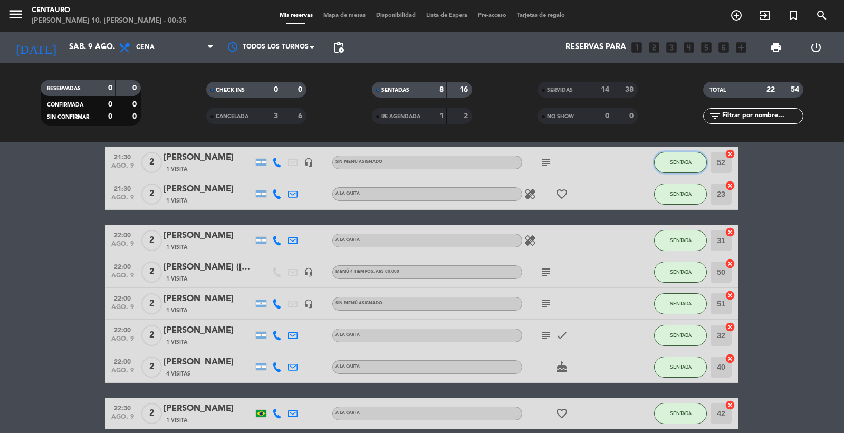
click at [682, 160] on span "SENTADA" at bounding box center [681, 162] width 22 height 6
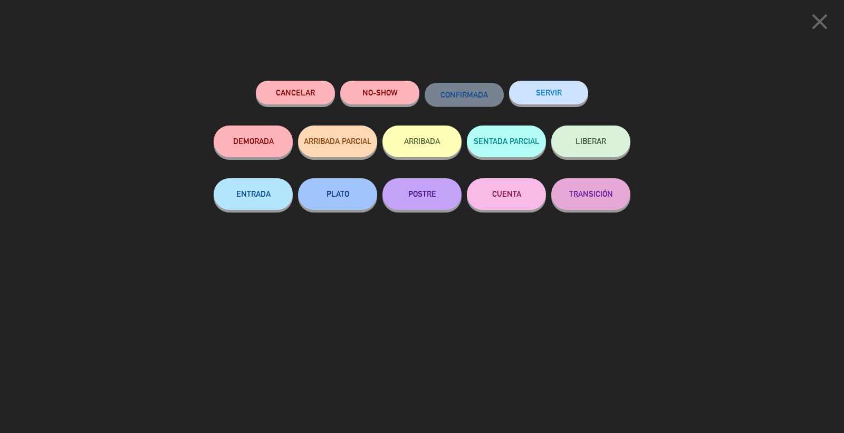
click at [544, 91] on button "SERVIR" at bounding box center [548, 93] width 79 height 24
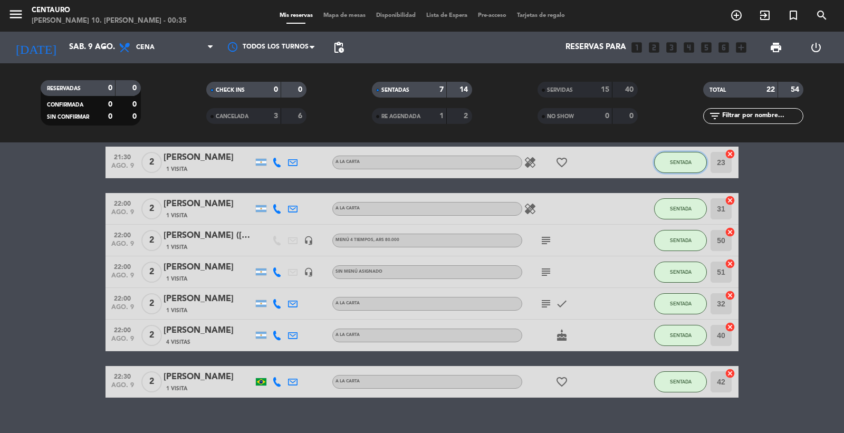
click at [678, 161] on span "SENTADA" at bounding box center [681, 162] width 22 height 6
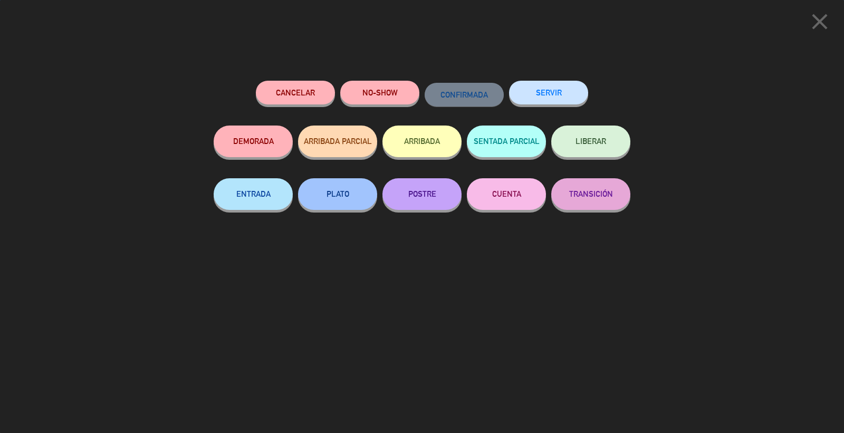
click at [538, 93] on button "SERVIR" at bounding box center [548, 93] width 79 height 24
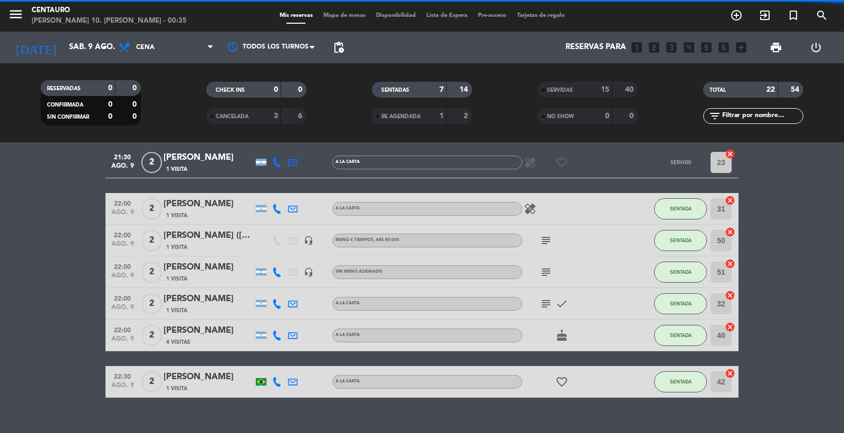
scroll to position [15, 0]
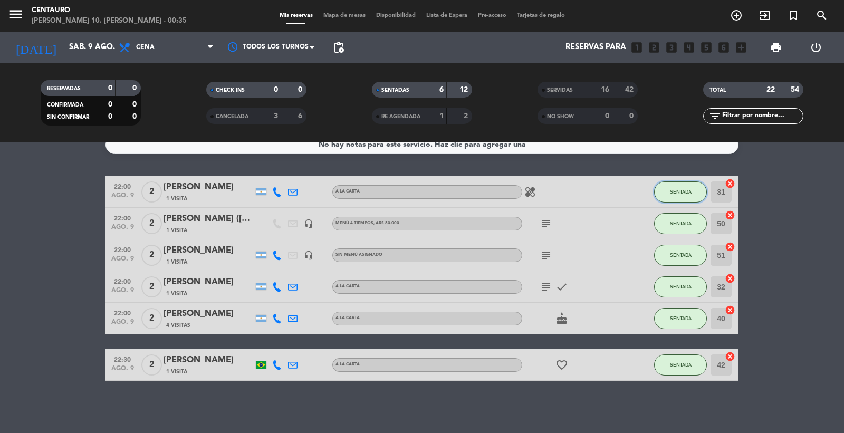
click at [686, 189] on span "SENTADA" at bounding box center [681, 192] width 22 height 6
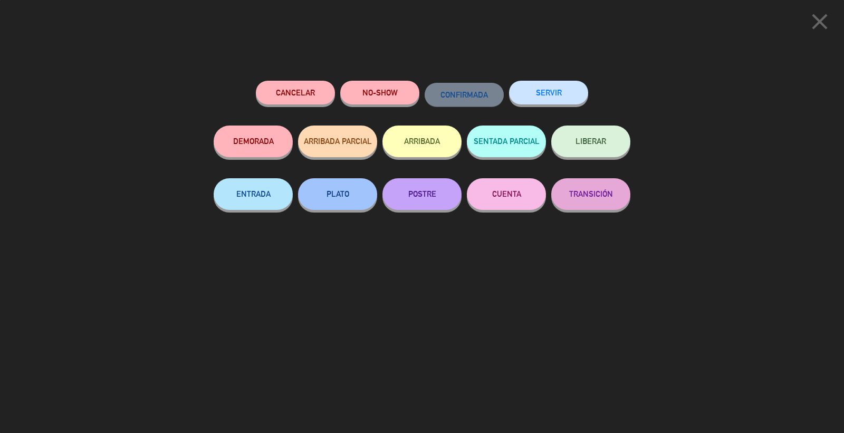
click at [559, 91] on button "SERVIR" at bounding box center [548, 93] width 79 height 24
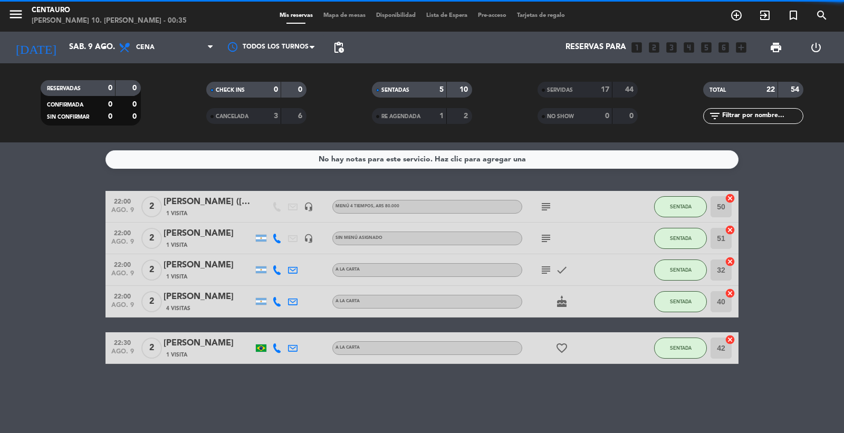
scroll to position [0, 0]
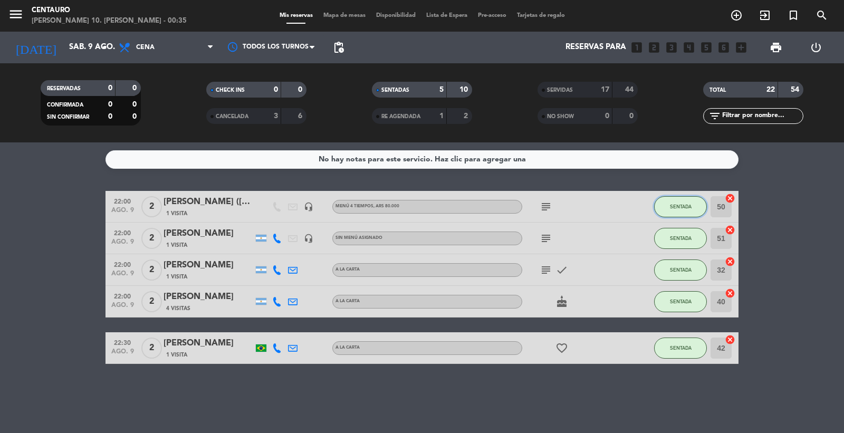
click at [678, 206] on span "SENTADA" at bounding box center [681, 207] width 22 height 6
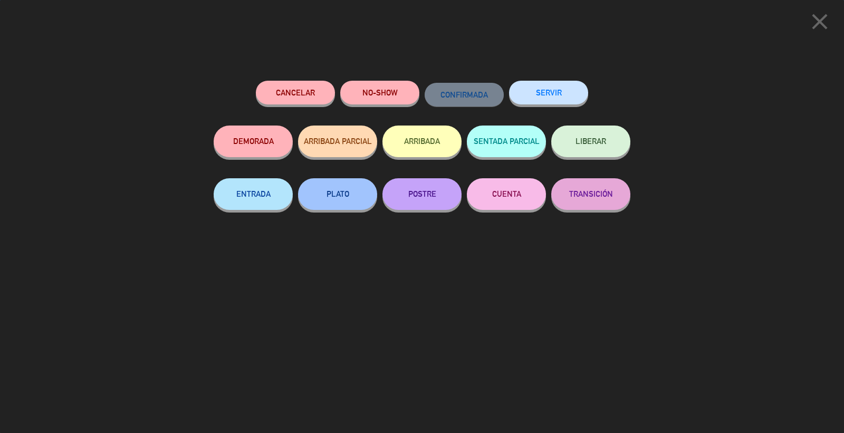
click at [570, 95] on button "SERVIR" at bounding box center [548, 93] width 79 height 24
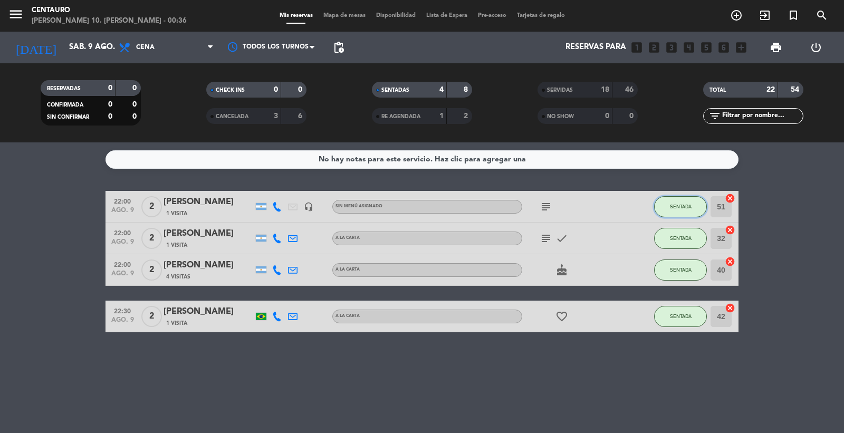
click at [678, 210] on button "SENTADA" at bounding box center [680, 206] width 53 height 21
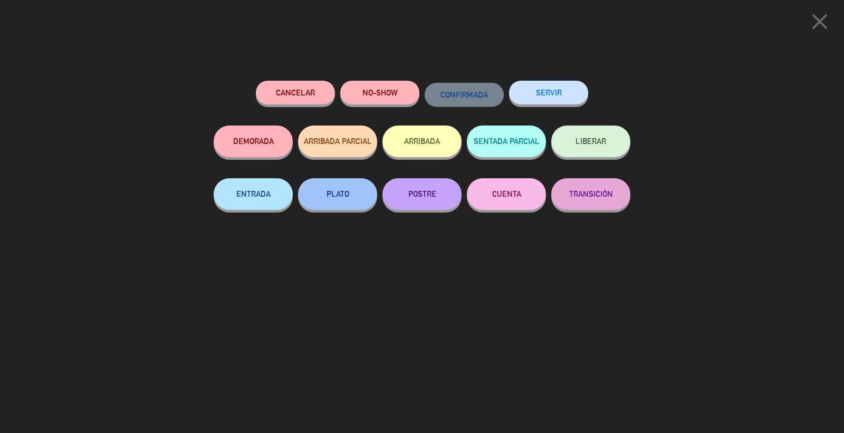
click at [541, 103] on button "SERVIR" at bounding box center [548, 93] width 79 height 24
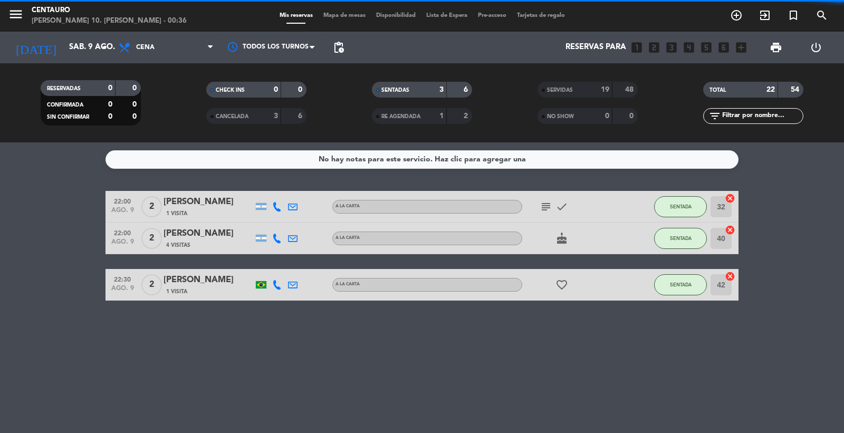
click at [666, 224] on div "SENTADA" at bounding box center [680, 238] width 53 height 31
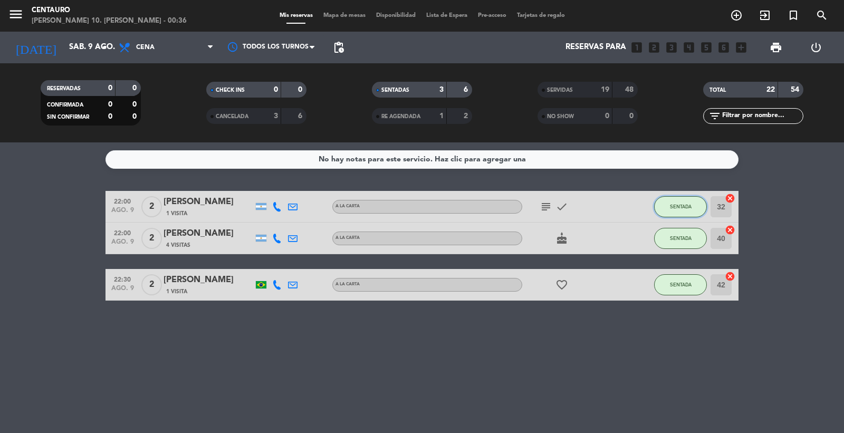
click at [663, 207] on button "SENTADA" at bounding box center [680, 206] width 53 height 21
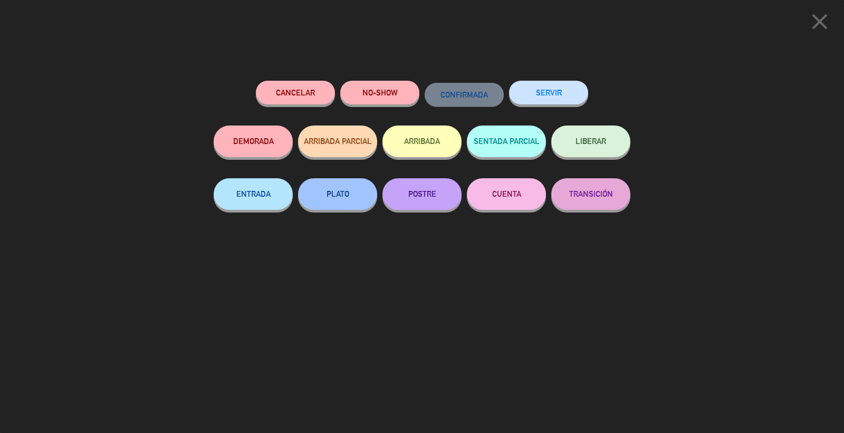
click at [535, 103] on button "SERVIR" at bounding box center [548, 93] width 79 height 24
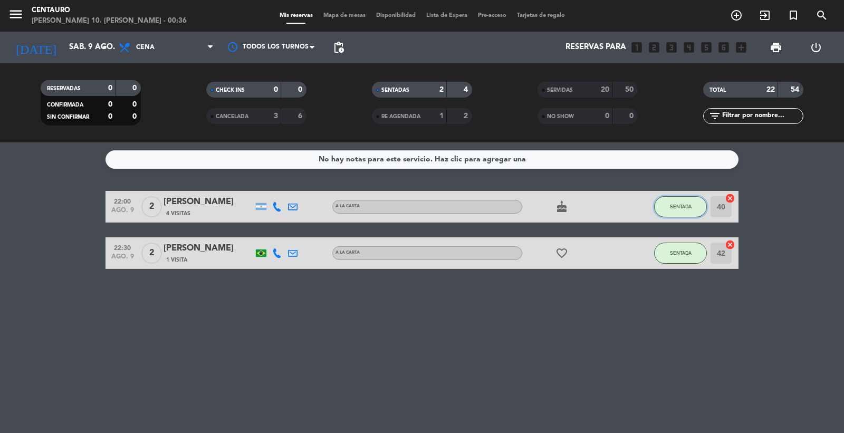
click at [682, 201] on button "SENTADA" at bounding box center [680, 206] width 53 height 21
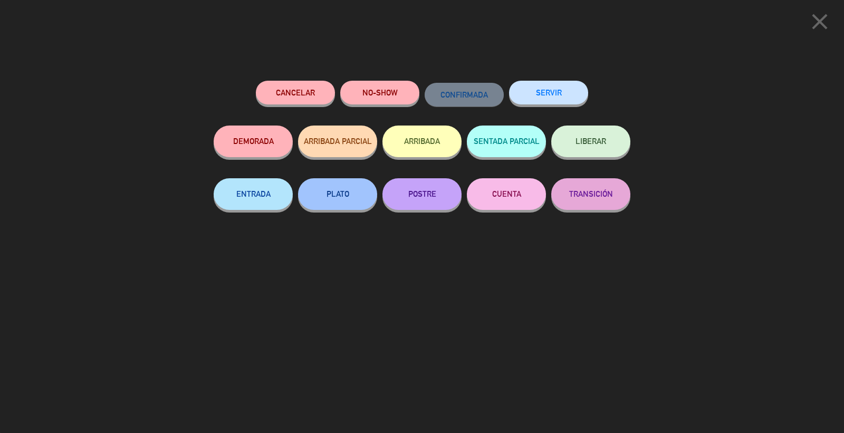
drag, startPoint x: 584, startPoint y: 101, endPoint x: 579, endPoint y: 99, distance: 5.5
click at [582, 101] on button "SERVIR" at bounding box center [548, 93] width 79 height 24
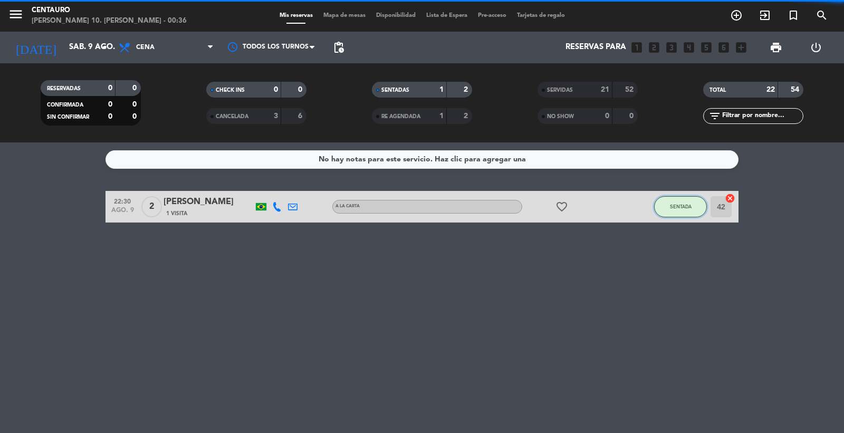
click at [673, 214] on button "SENTADA" at bounding box center [680, 206] width 53 height 21
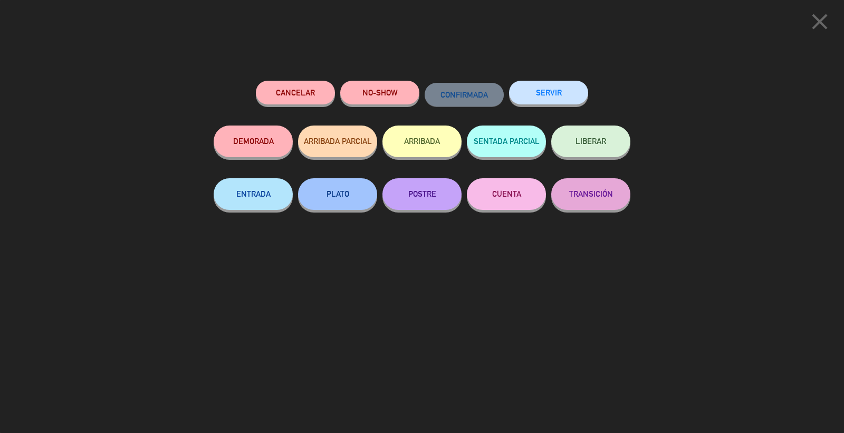
click at [520, 95] on button "SERVIR" at bounding box center [548, 93] width 79 height 24
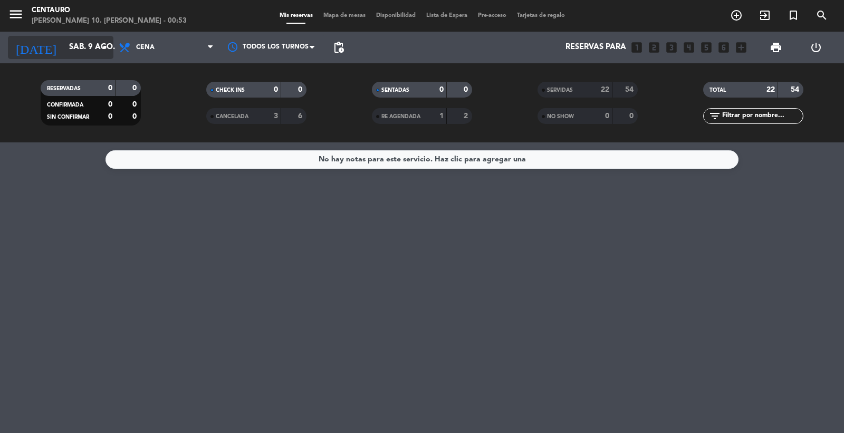
click at [80, 40] on input "sáb. 9 ago." at bounding box center [115, 47] width 102 height 20
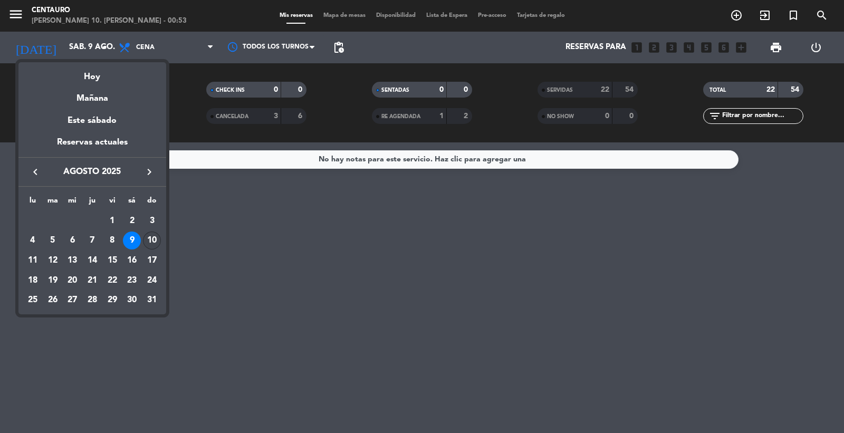
click at [149, 235] on div "10" at bounding box center [152, 241] width 18 height 18
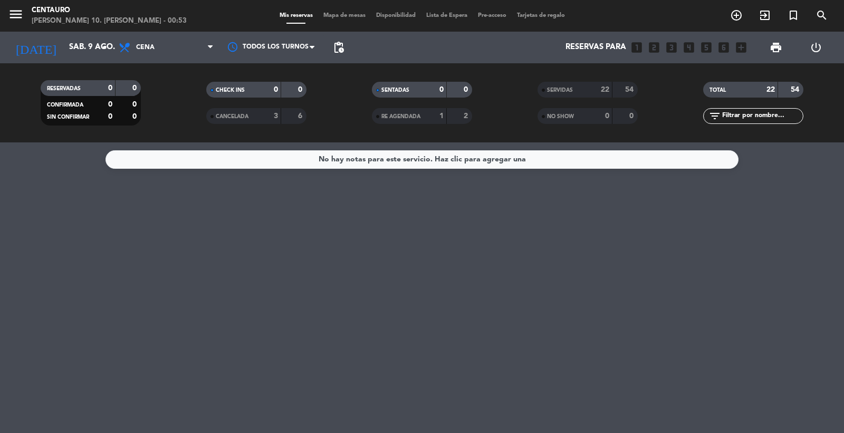
type input "dom. 10 ago."
